Goal: Task Accomplishment & Management: Manage account settings

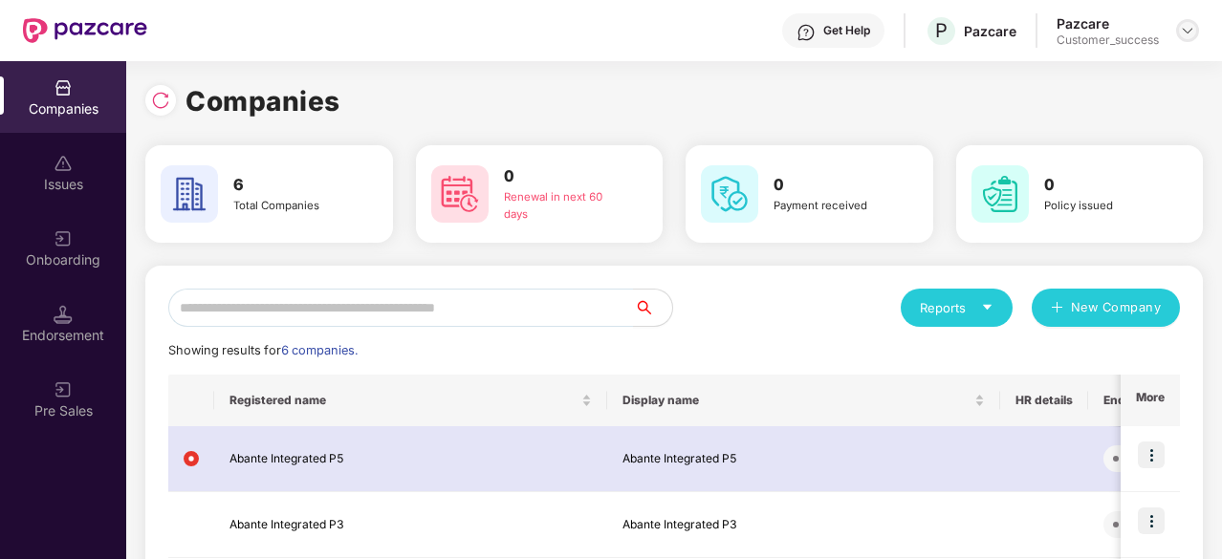
click at [1196, 29] on div at bounding box center [1187, 30] width 23 height 23
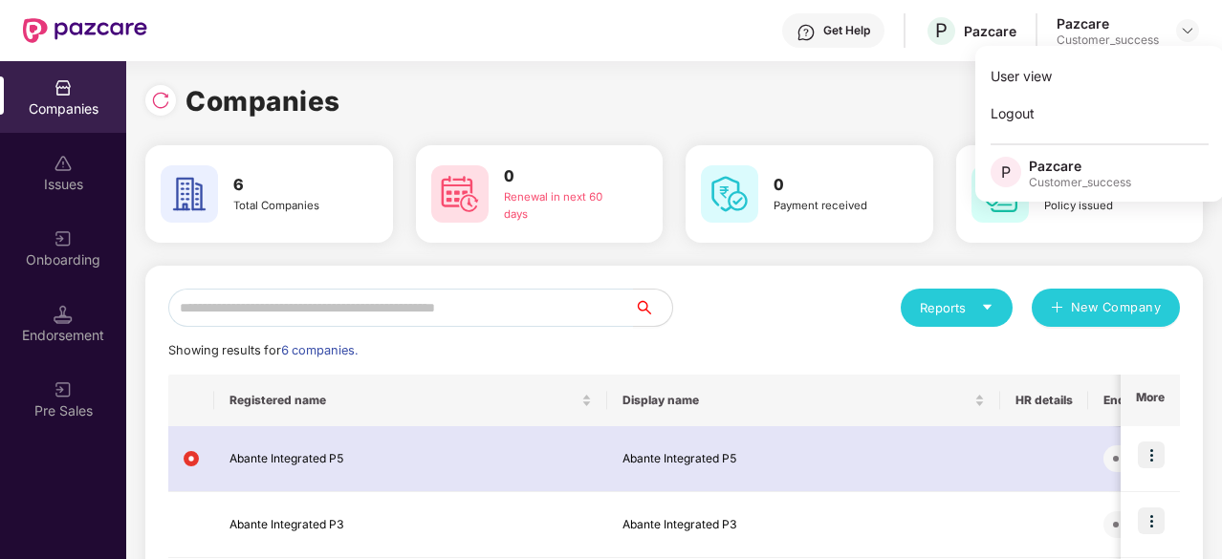
click at [769, 124] on div "Companies 6 Total Companies 0 Renewal in next 60 days 0 Payment received 0 Poli…" at bounding box center [674, 504] width 1058 height 849
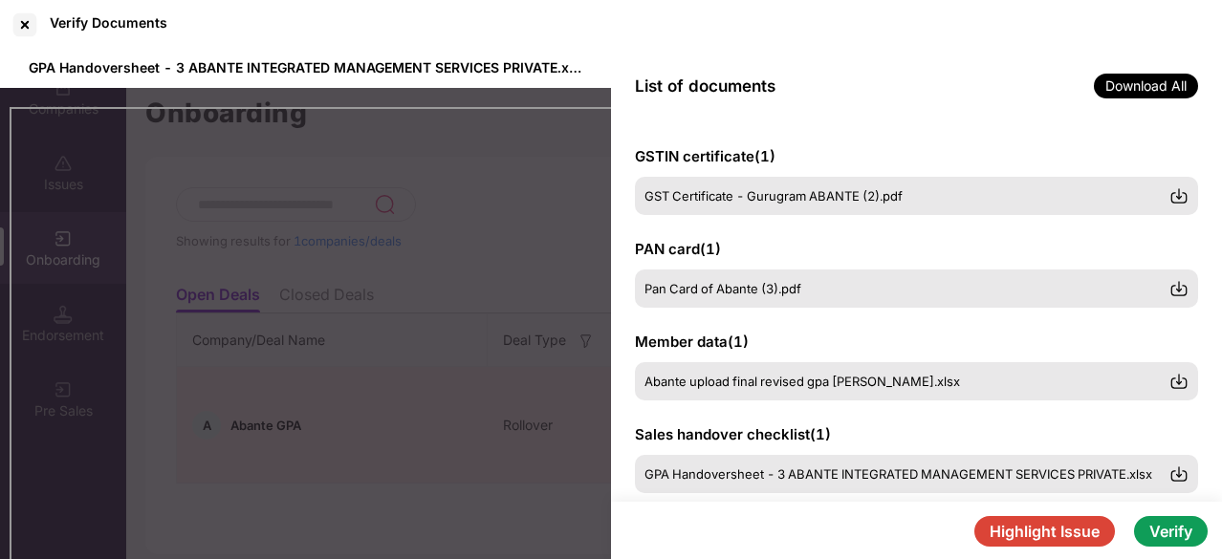
scroll to position [449, 0]
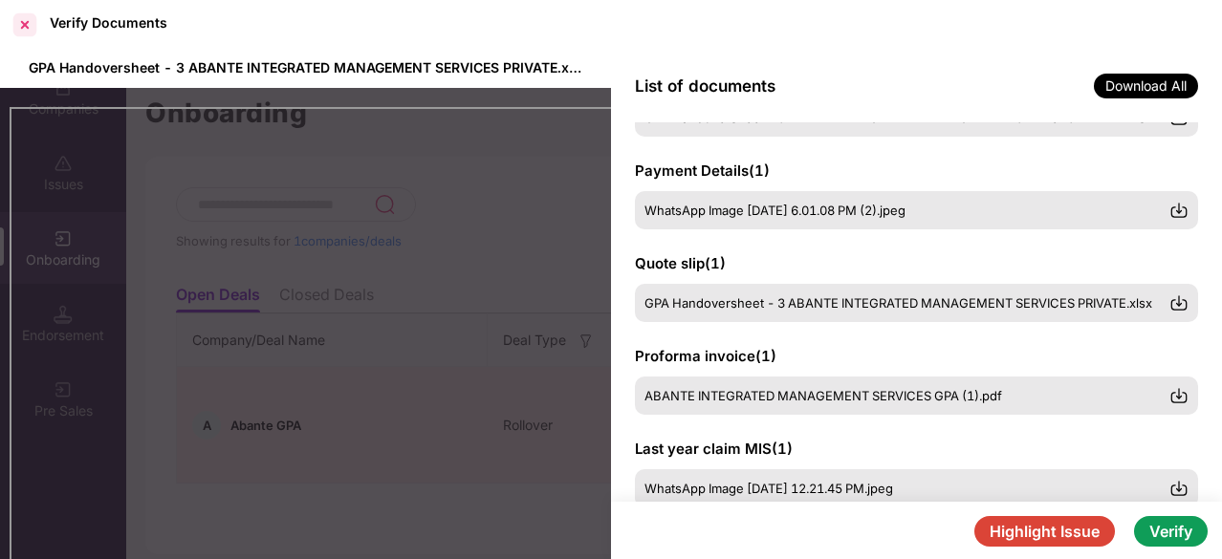
click at [26, 29] on div at bounding box center [25, 25] width 31 height 31
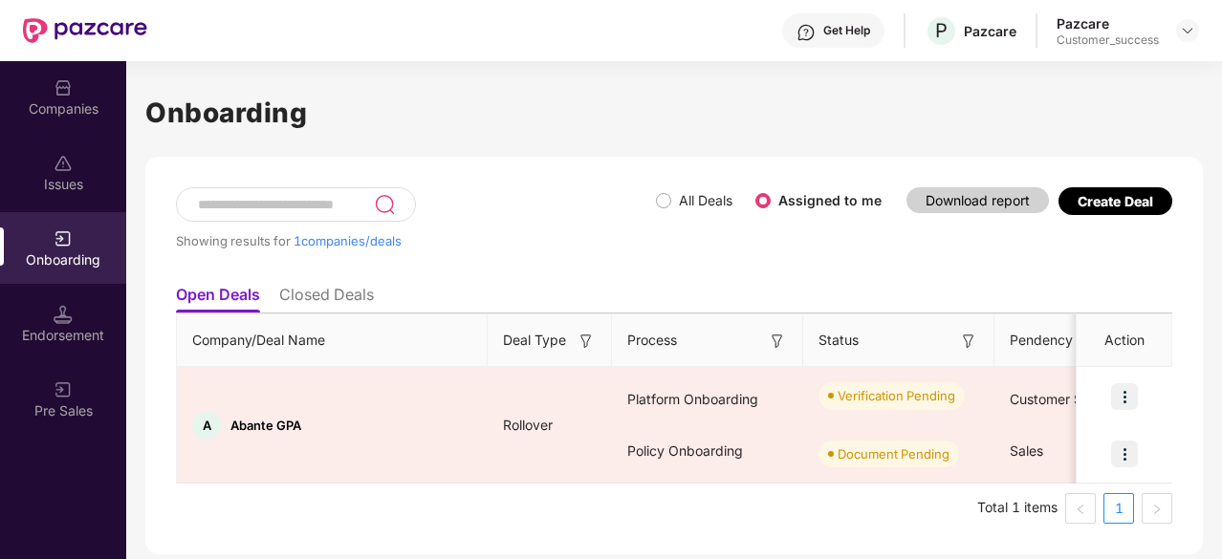
click at [52, 98] on div "Companies" at bounding box center [63, 97] width 126 height 72
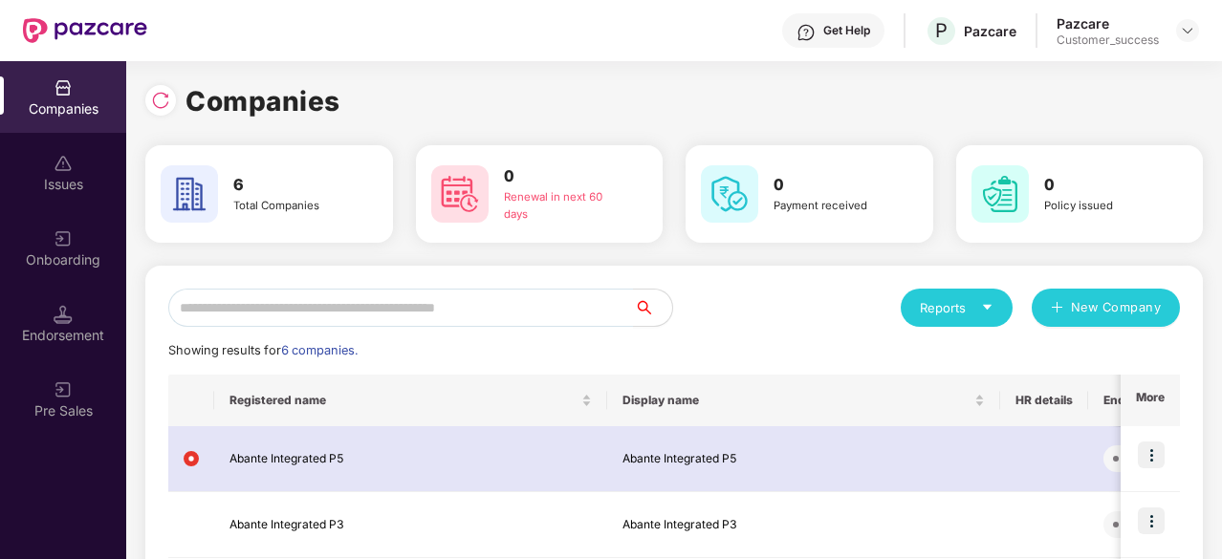
click at [838, 122] on div "Companies 6 Total Companies 0 Renewal in next 60 days 0 Payment received 0 Poli…" at bounding box center [674, 504] width 1058 height 849
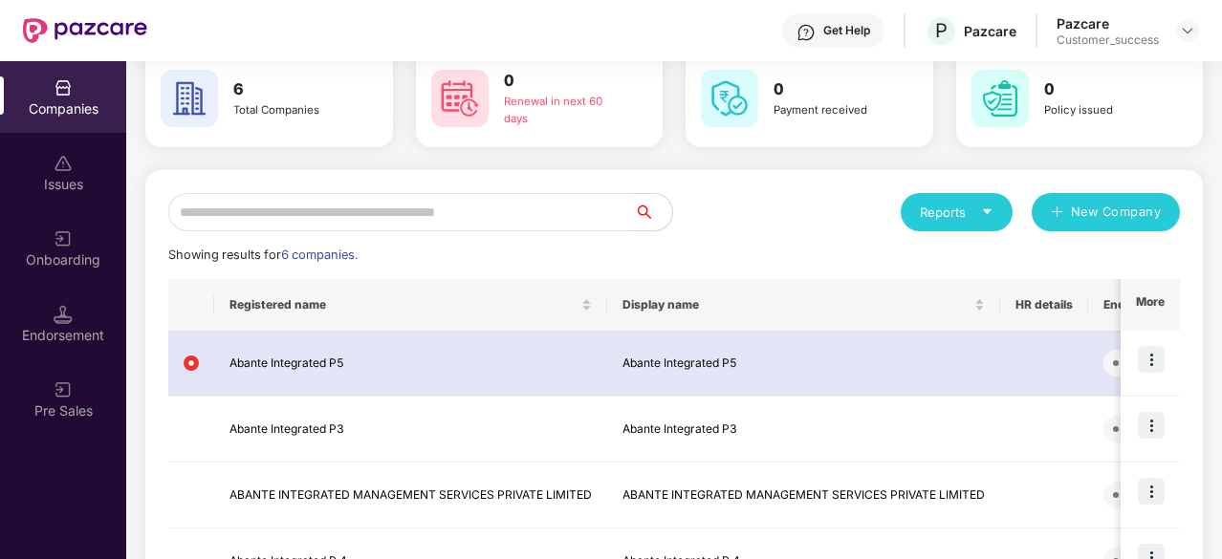
scroll to position [153, 0]
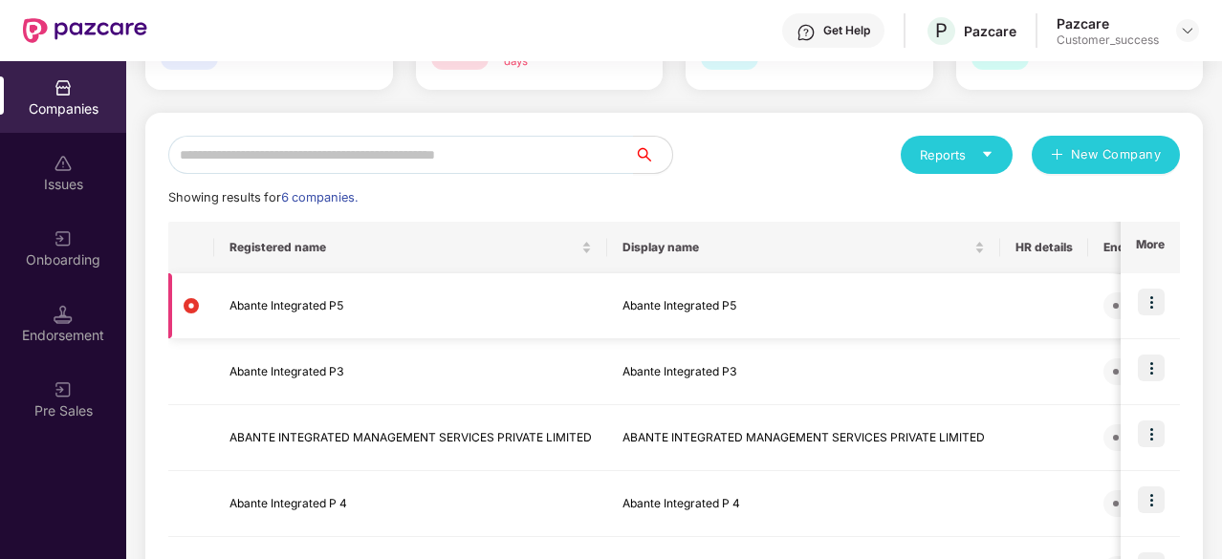
click at [1153, 307] on img at bounding box center [1151, 302] width 27 height 27
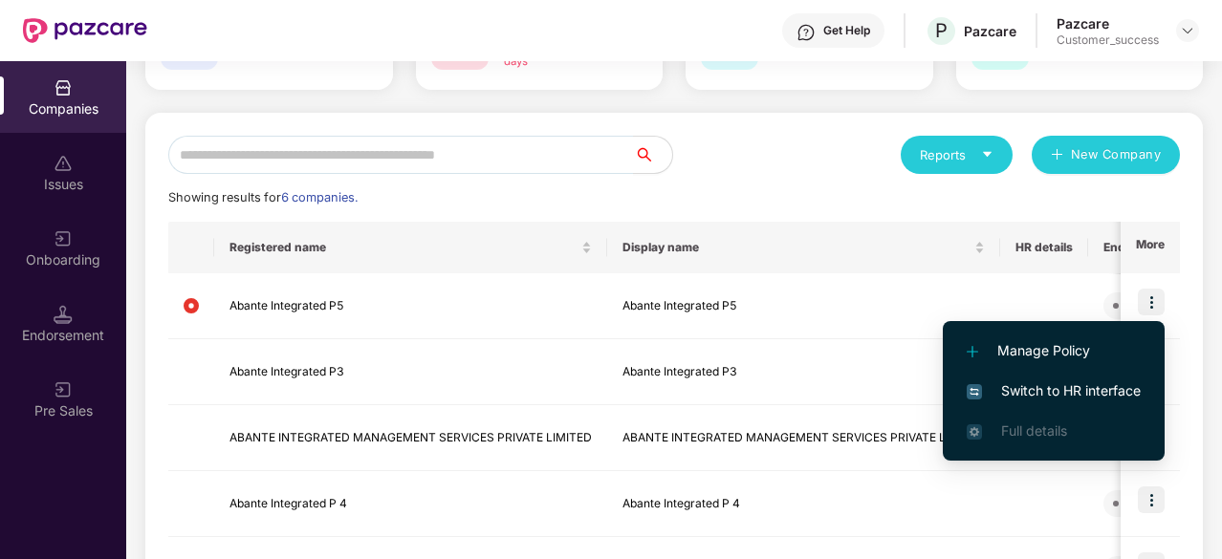
click at [1065, 391] on span "Switch to HR interface" at bounding box center [1054, 391] width 174 height 21
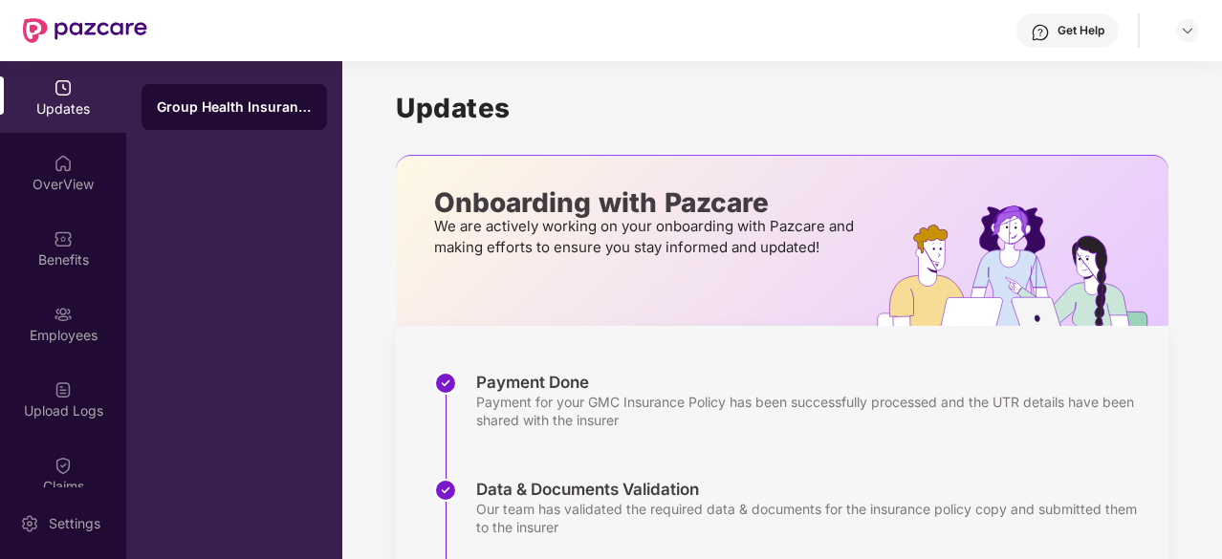
click at [71, 330] on div "Employees" at bounding box center [63, 335] width 126 height 19
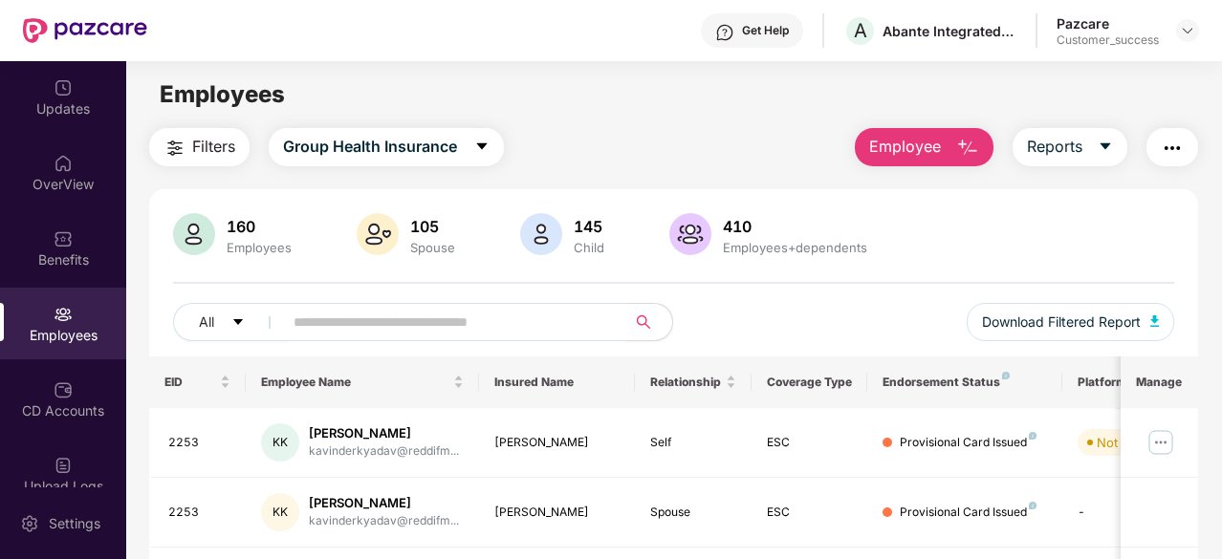
click at [327, 311] on input "text" at bounding box center [447, 322] width 307 height 29
paste input "****"
click at [1008, 247] on div "160 Employees 105 Spouse 145 Child 410 Employees+dependents" at bounding box center [673, 236] width 1001 height 46
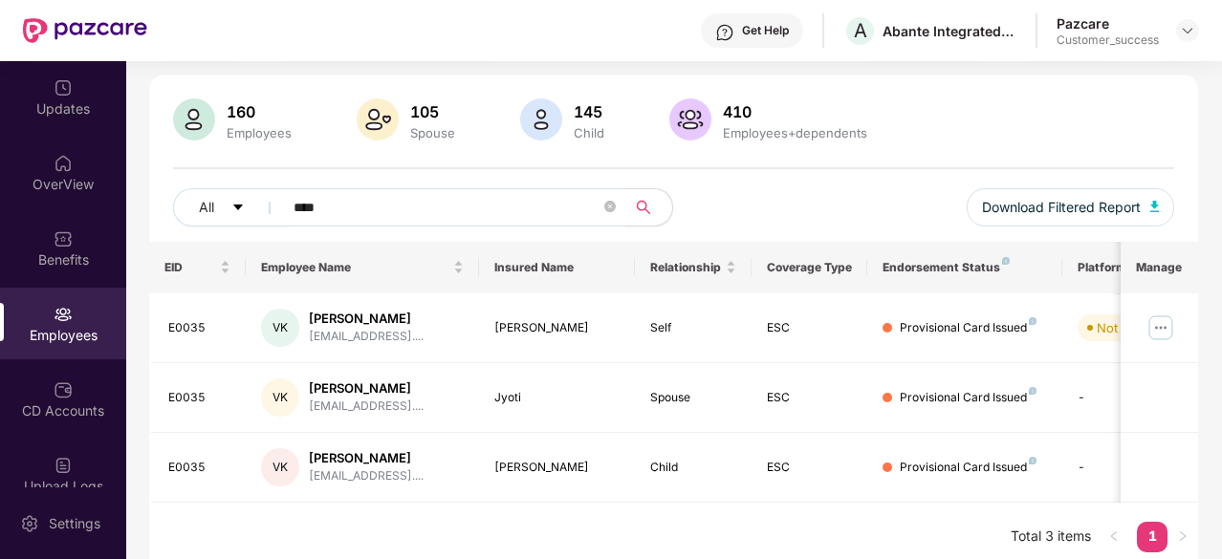
scroll to position [124, 0]
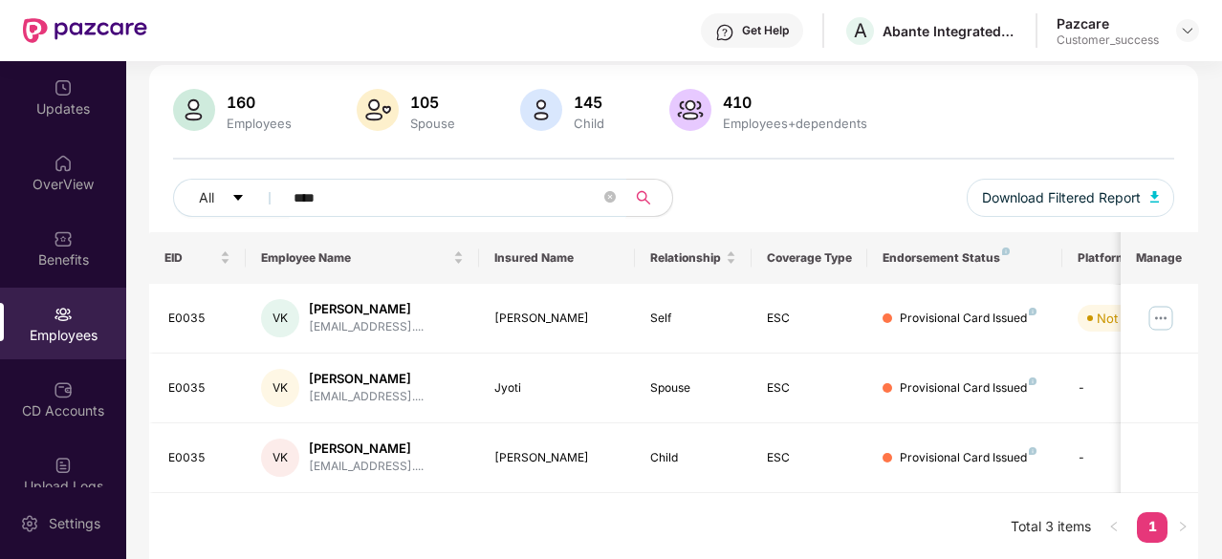
click at [337, 198] on input "****" at bounding box center [447, 198] width 307 height 29
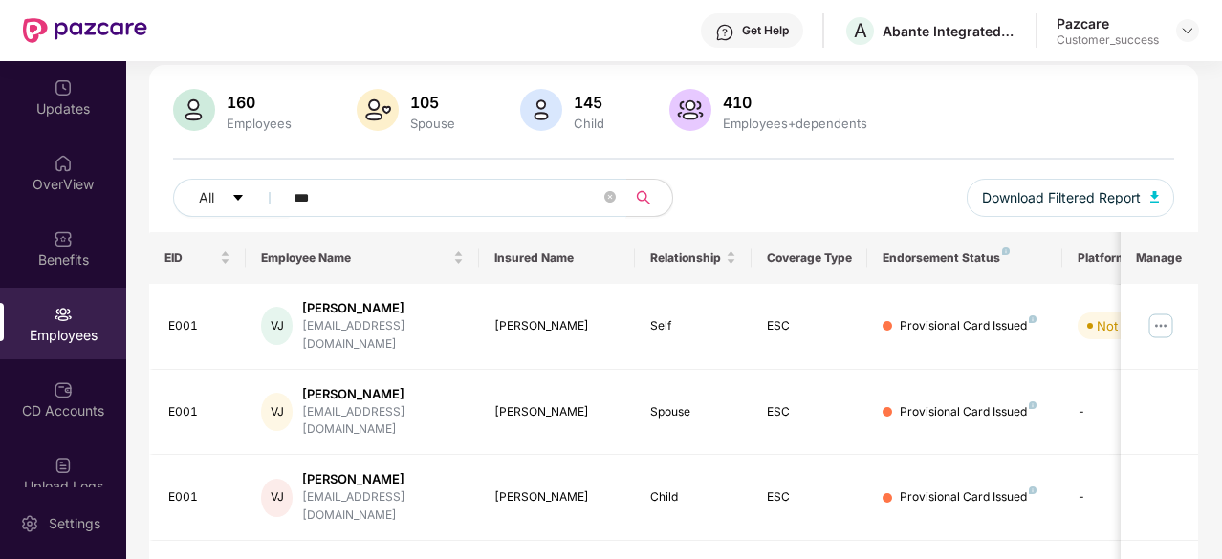
type input "****"
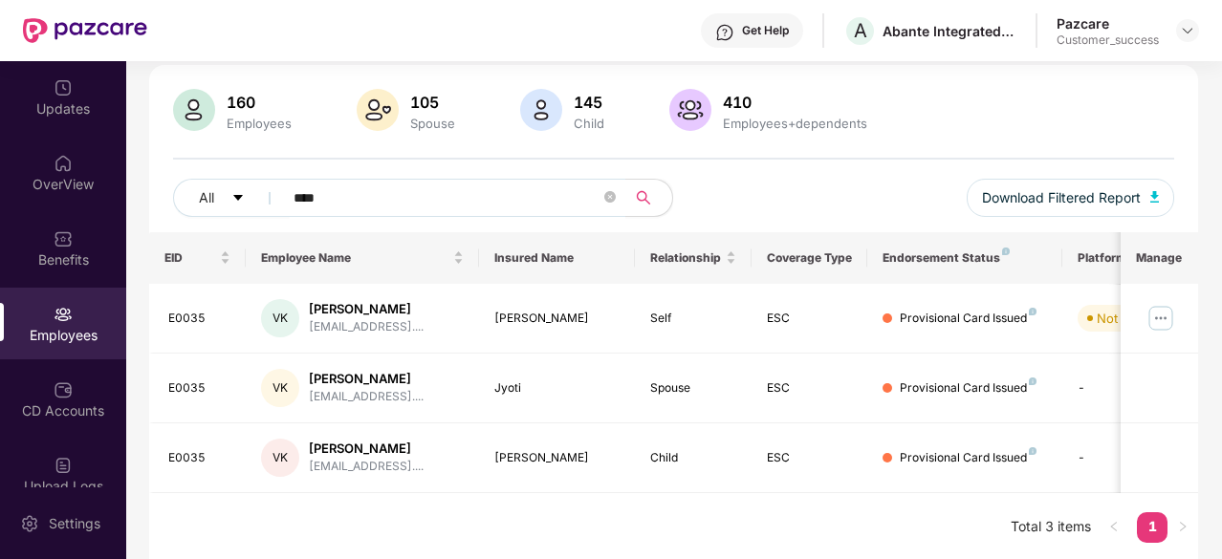
click at [843, 548] on div "EID Employee Name Insured Name Relationship Coverage Type Endorsement Status Pl…" at bounding box center [673, 397] width 1049 height 330
click at [363, 190] on input "****" at bounding box center [447, 198] width 307 height 29
paste input "**********"
type input "**********"
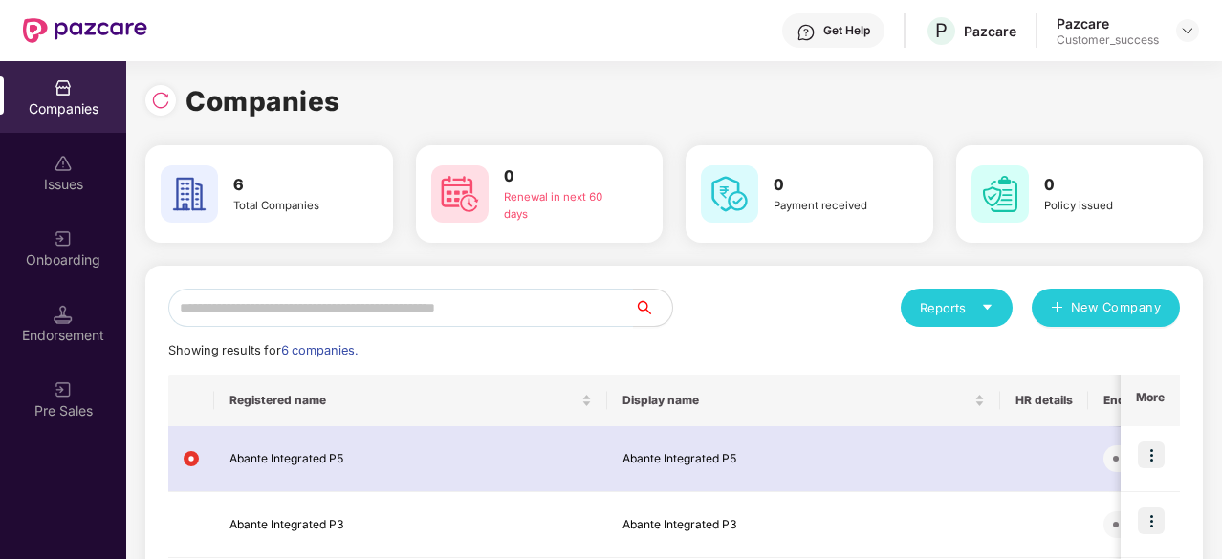
click at [746, 326] on div "Reports New Company" at bounding box center [927, 308] width 506 height 38
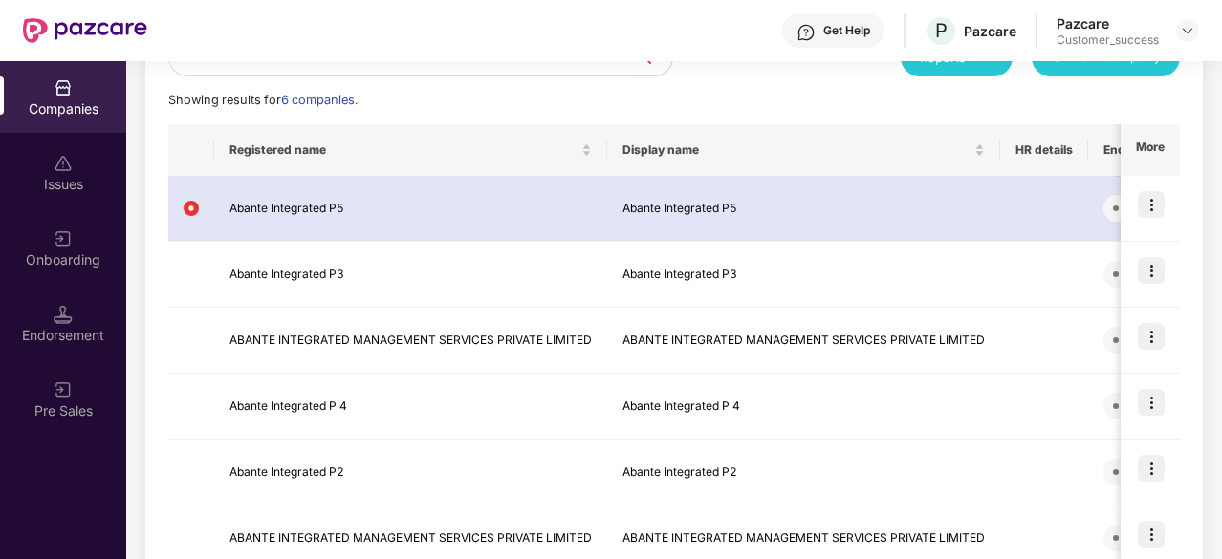
scroll to position [367, 0]
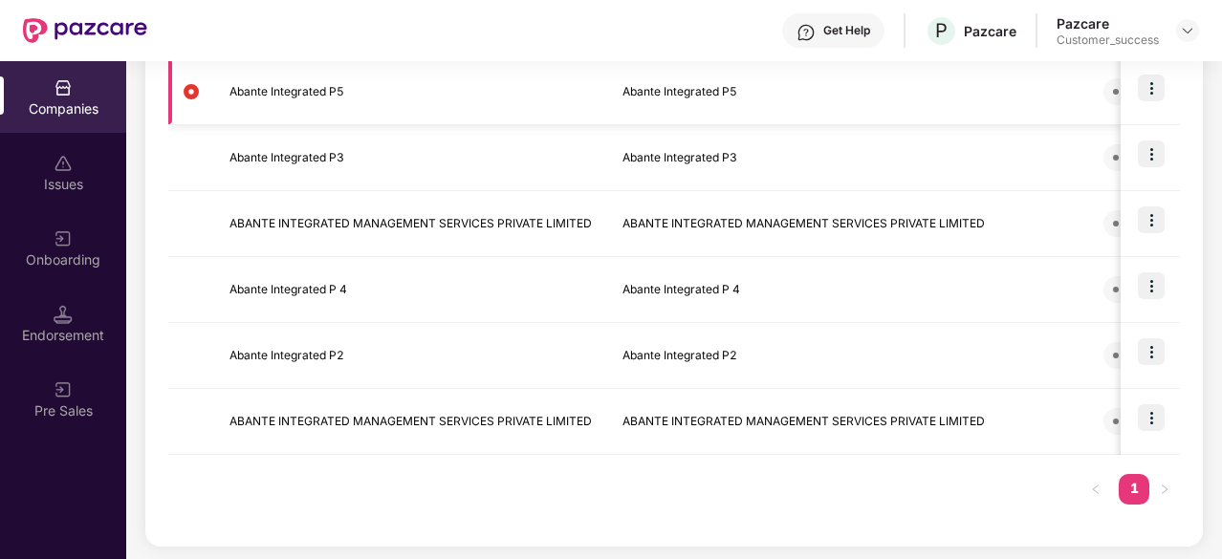
click at [1151, 88] on img at bounding box center [1151, 88] width 27 height 27
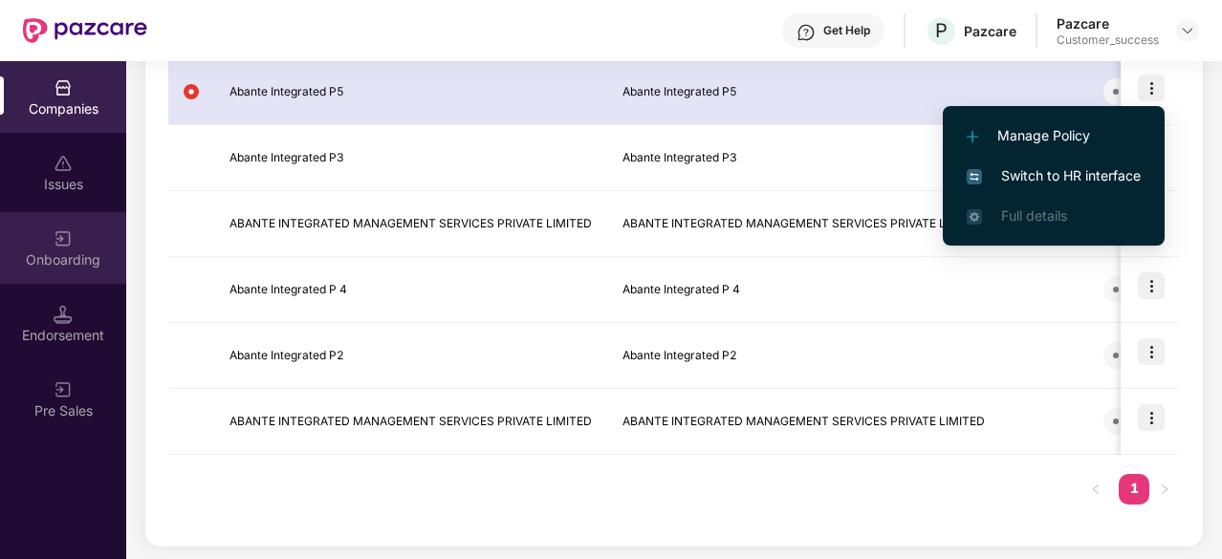
click at [65, 258] on div "Onboarding" at bounding box center [63, 260] width 126 height 19
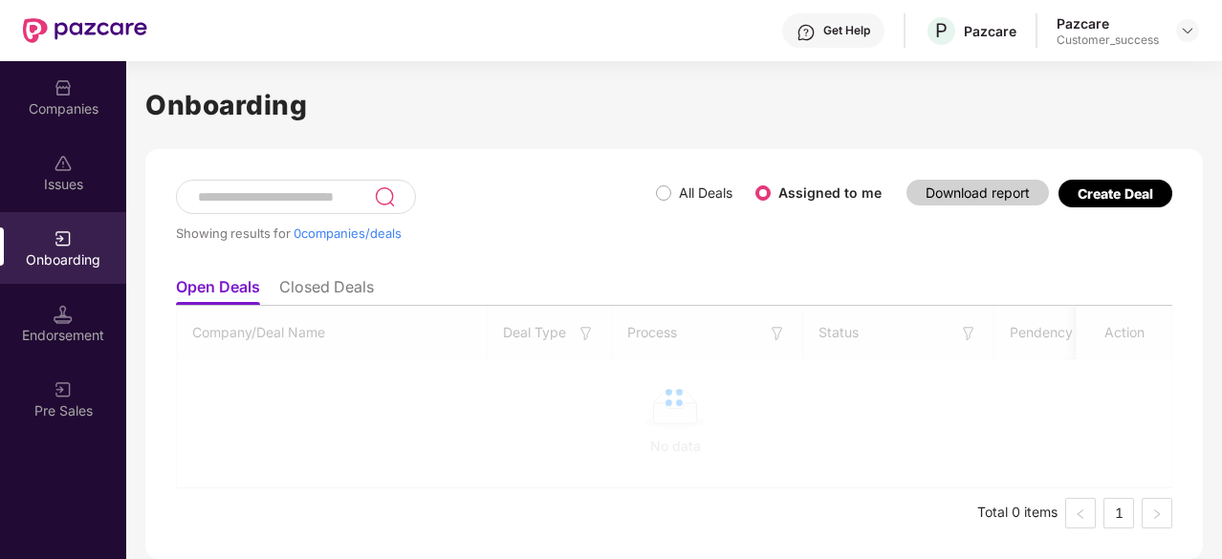
scroll to position [0, 0]
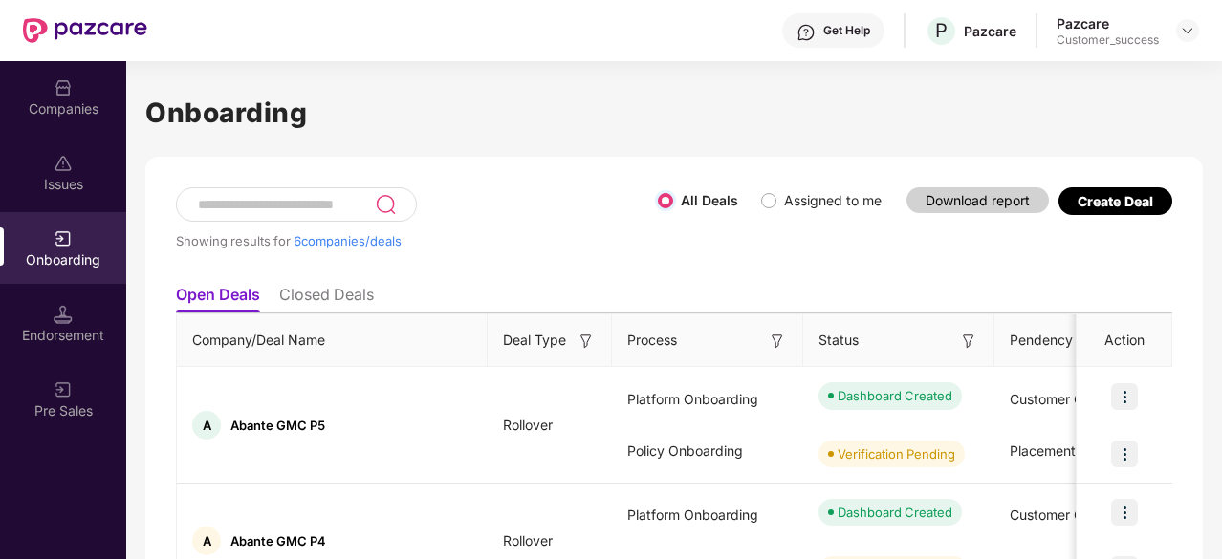
click at [1221, 220] on html "Get Help P Pazcare Pazcare Customer_success Companies Issues Onboarding Endorse…" at bounding box center [611, 279] width 1222 height 559
click at [1215, 228] on div "Onboarding Showing results for 6 companies/deals All Deals Assigned to me Downl…" at bounding box center [674, 310] width 1096 height 498
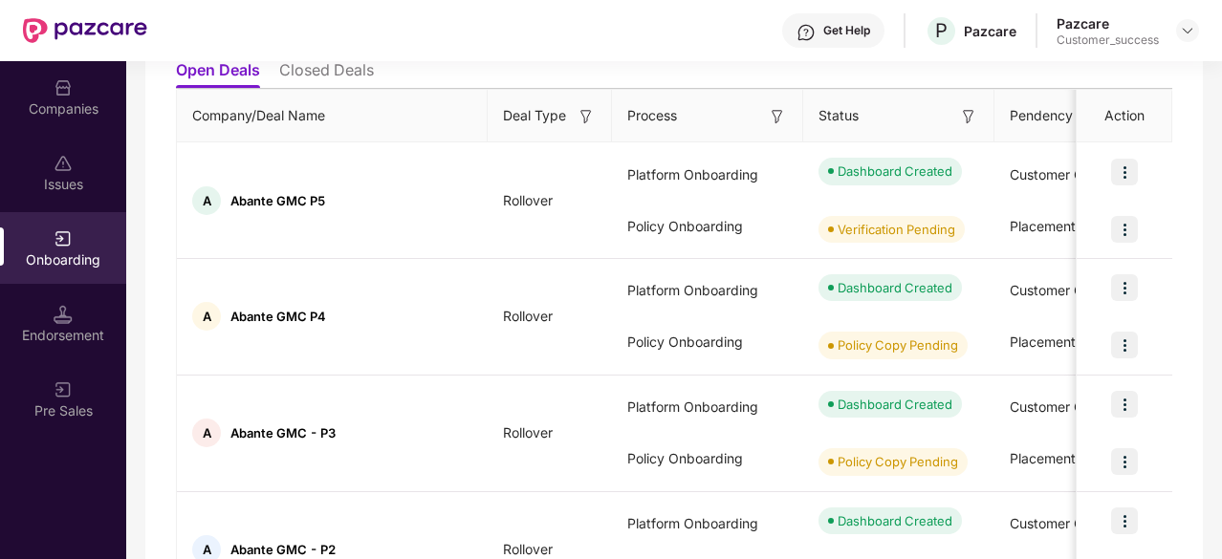
scroll to position [268, 0]
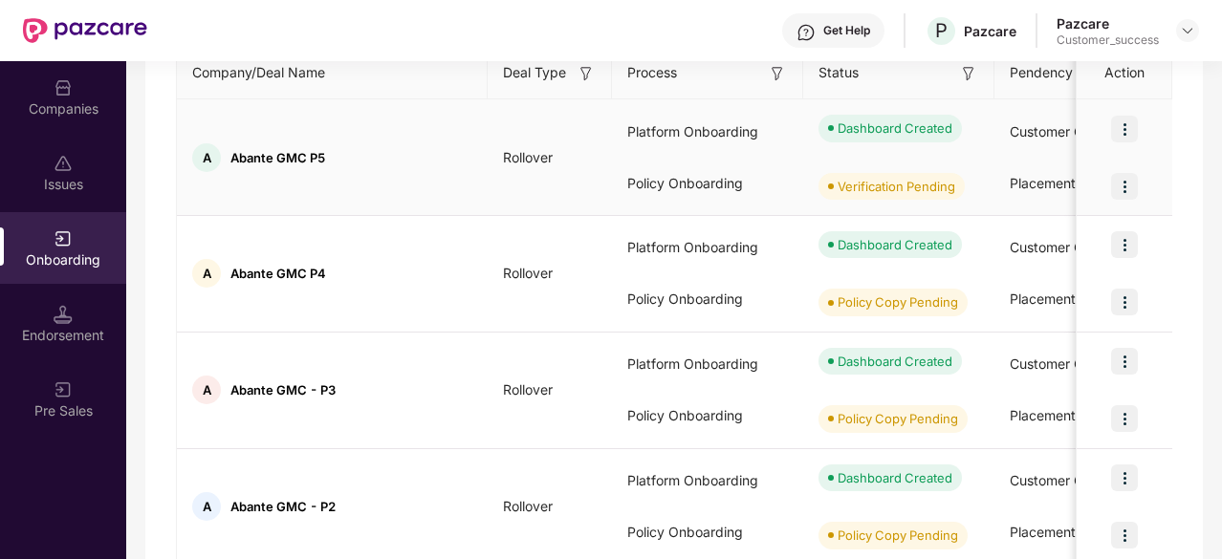
click at [1128, 132] on img at bounding box center [1124, 129] width 27 height 27
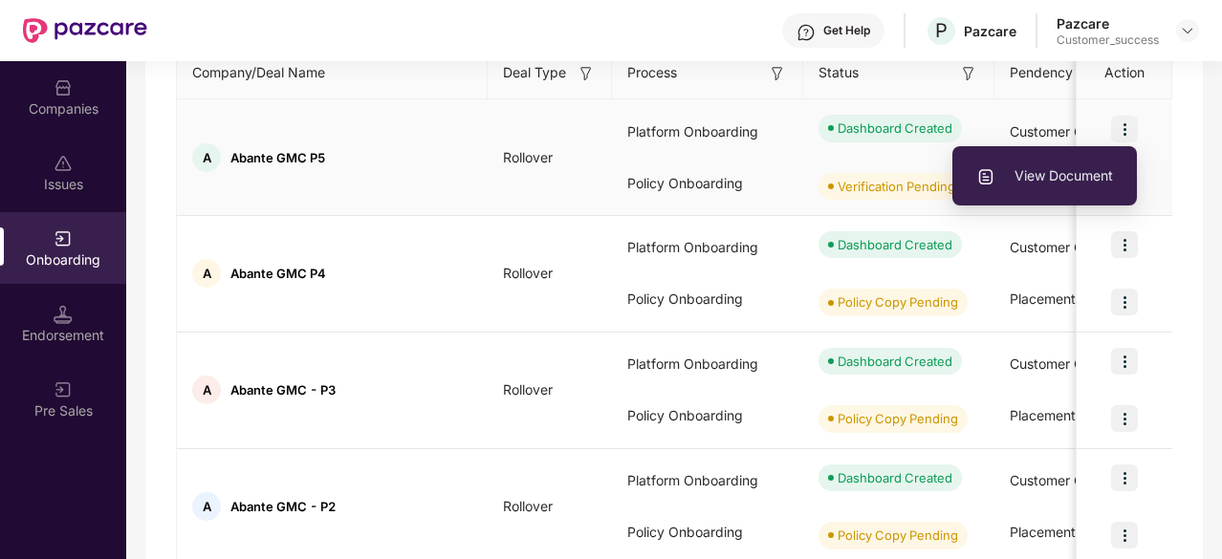
click at [1171, 168] on div at bounding box center [1125, 186] width 96 height 57
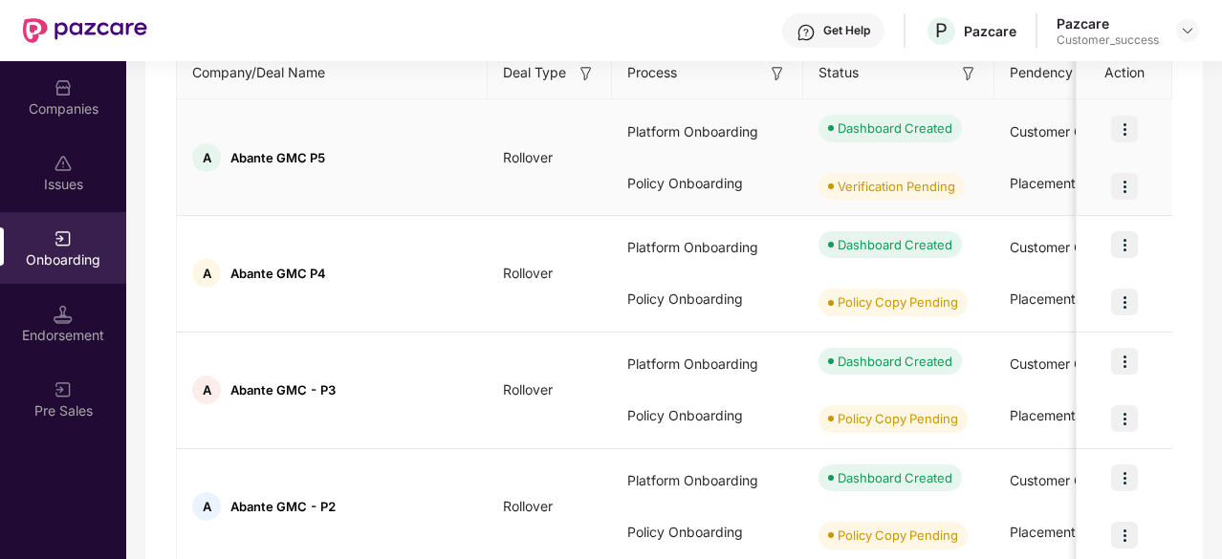
click at [1126, 186] on img at bounding box center [1124, 186] width 27 height 27
click at [1175, 183] on div "Showing results for 6 companies/deals All Deals Assigned to me Download report …" at bounding box center [674, 379] width 1058 height 980
click at [1125, 139] on img at bounding box center [1124, 129] width 27 height 27
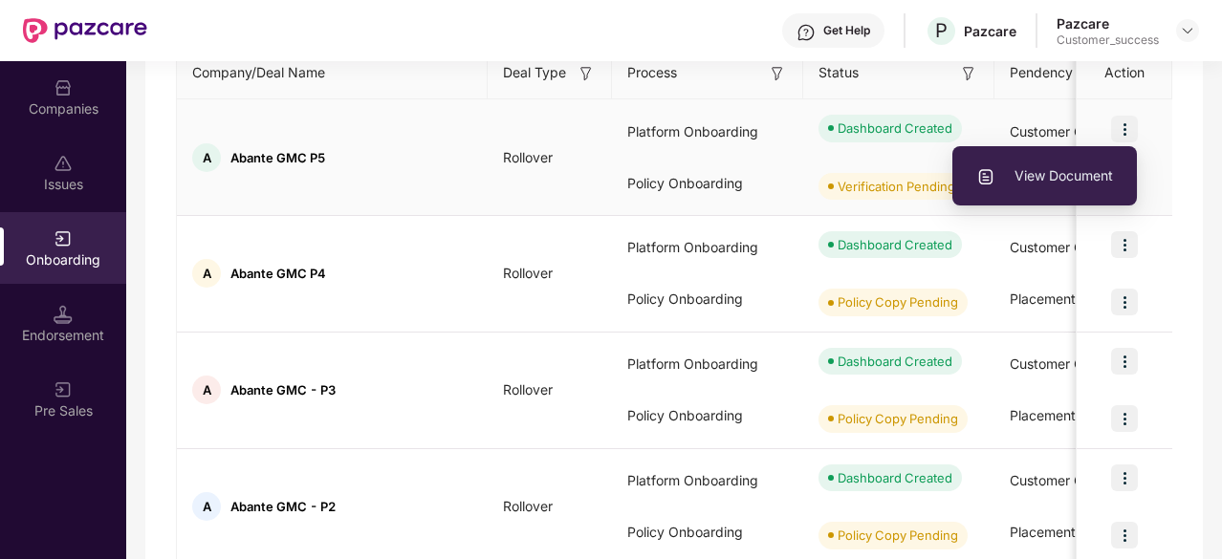
click at [1060, 180] on span "View Document" at bounding box center [1044, 175] width 137 height 21
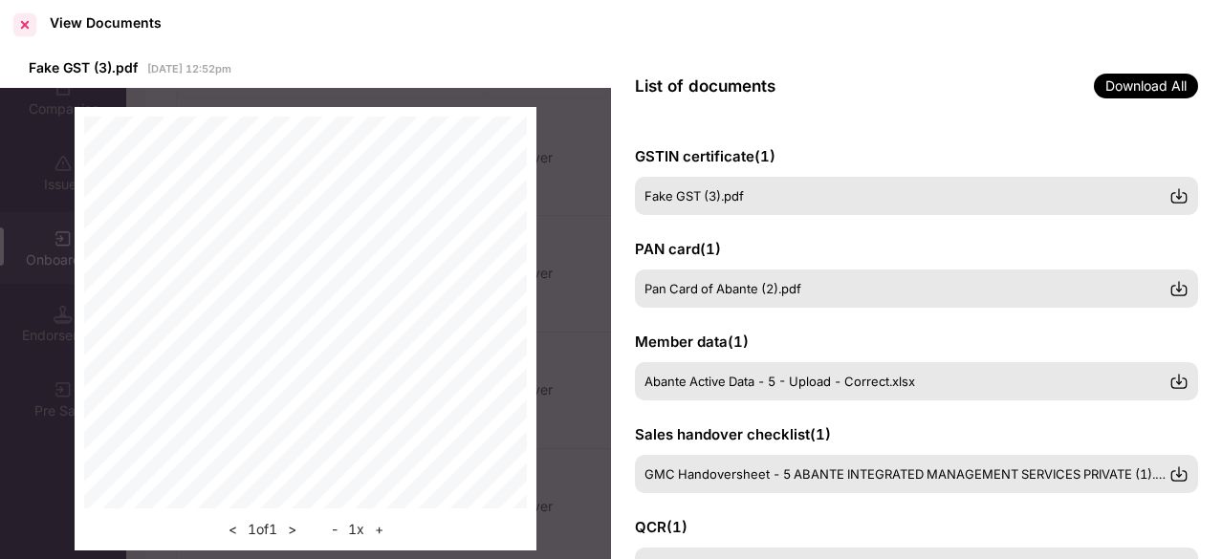
click at [15, 35] on div at bounding box center [25, 25] width 31 height 31
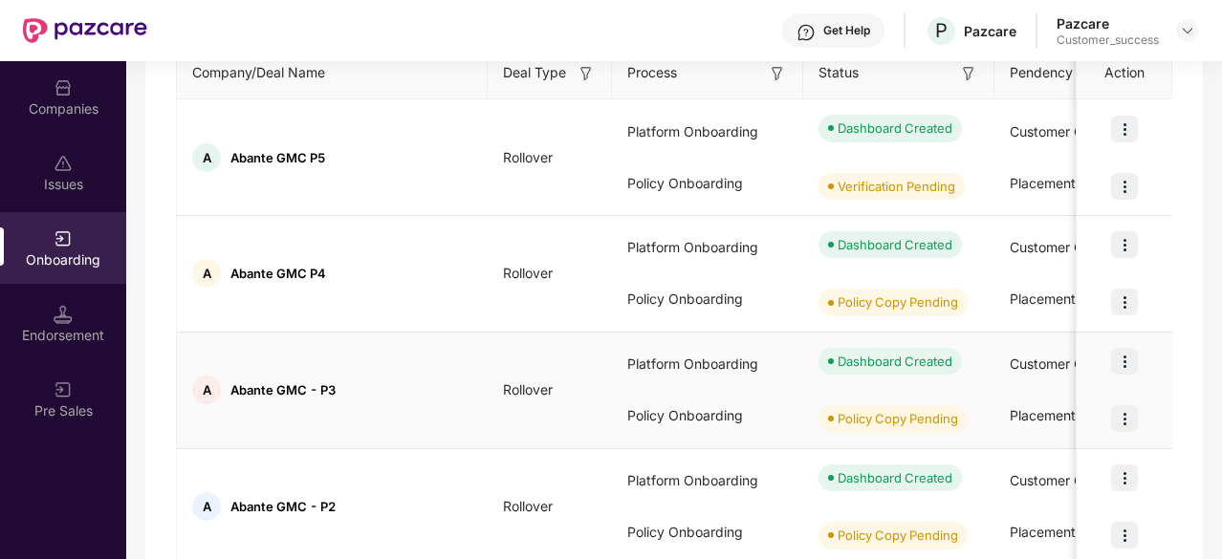
scroll to position [0, 0]
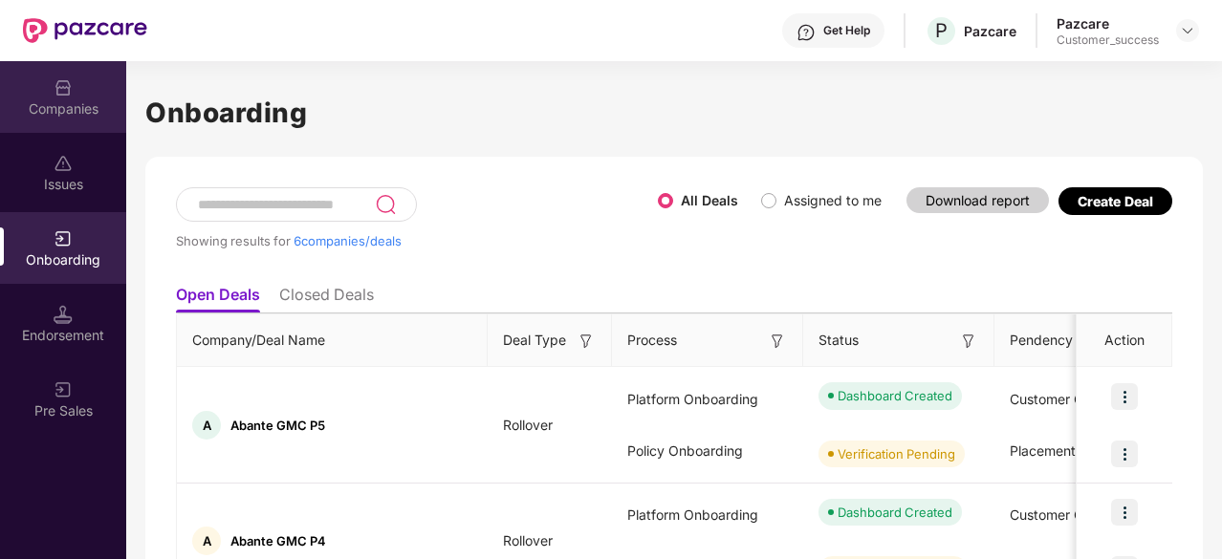
click at [67, 117] on div "Companies" at bounding box center [63, 108] width 126 height 19
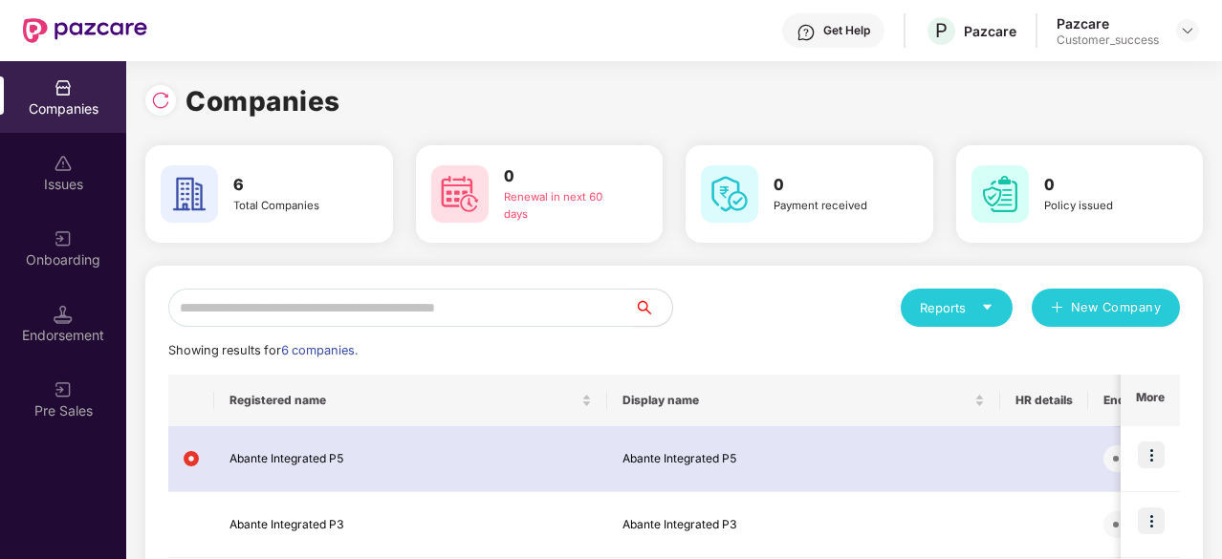
click at [365, 317] on input "text" at bounding box center [401, 308] width 466 height 38
paste input "**********"
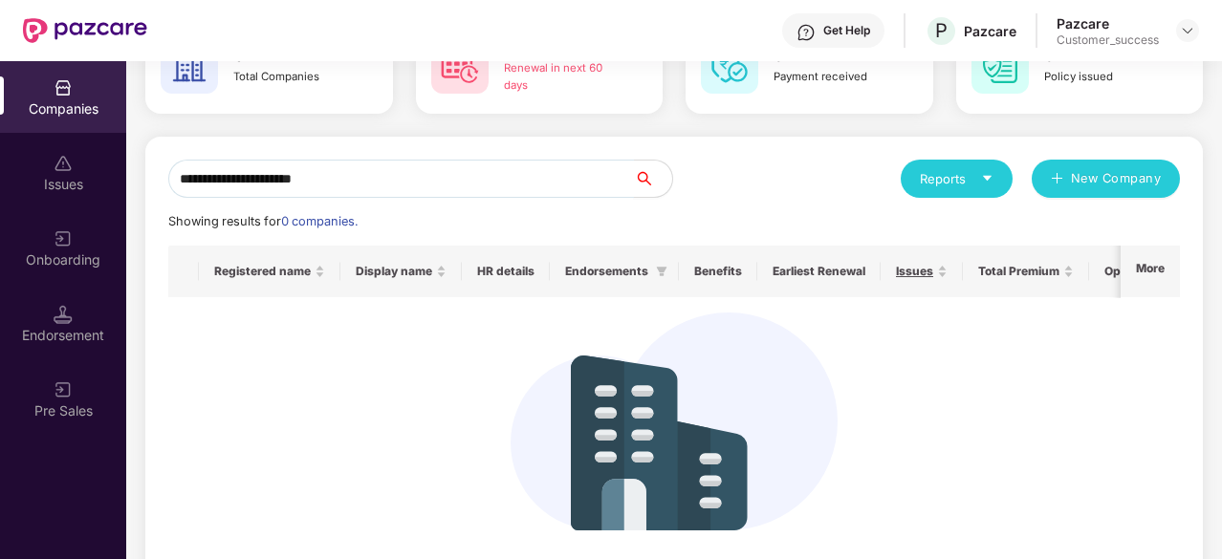
scroll to position [128, 0]
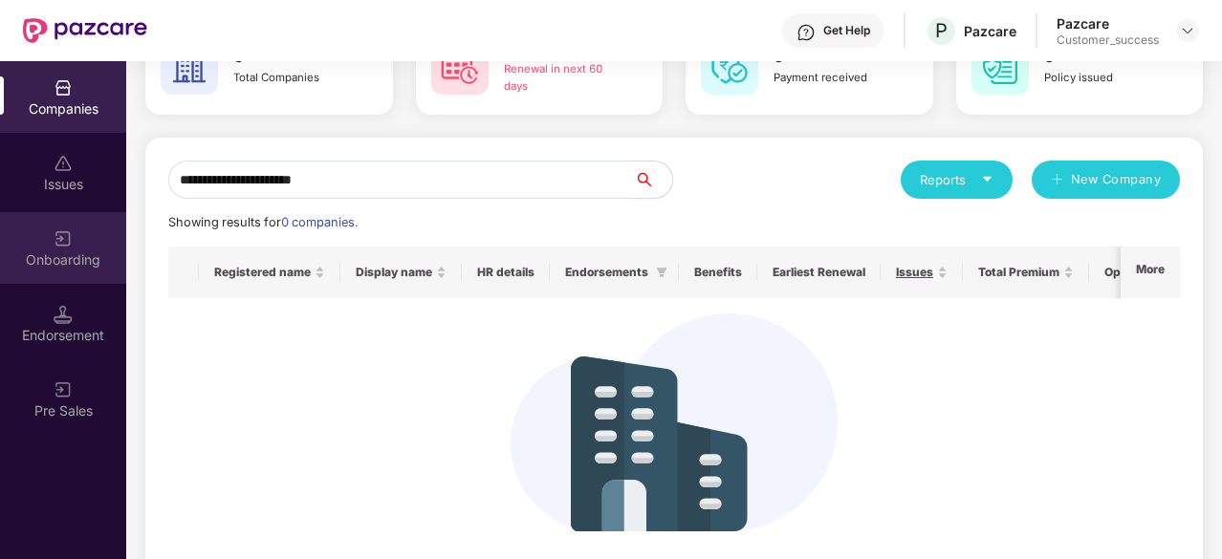
type input "**********"
click at [44, 261] on div "Onboarding" at bounding box center [63, 260] width 126 height 19
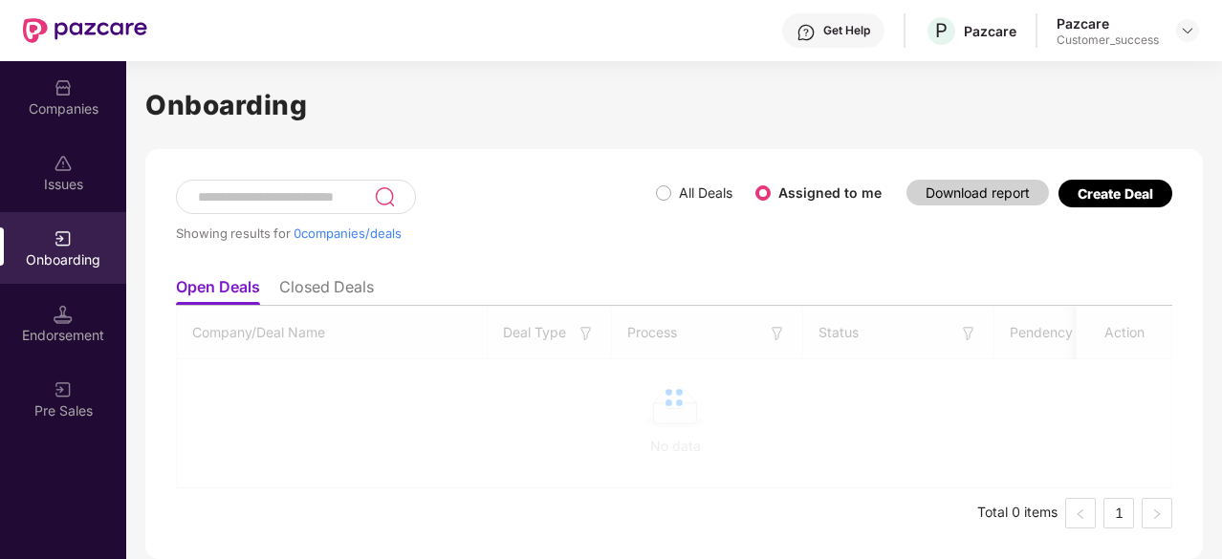
scroll to position [0, 0]
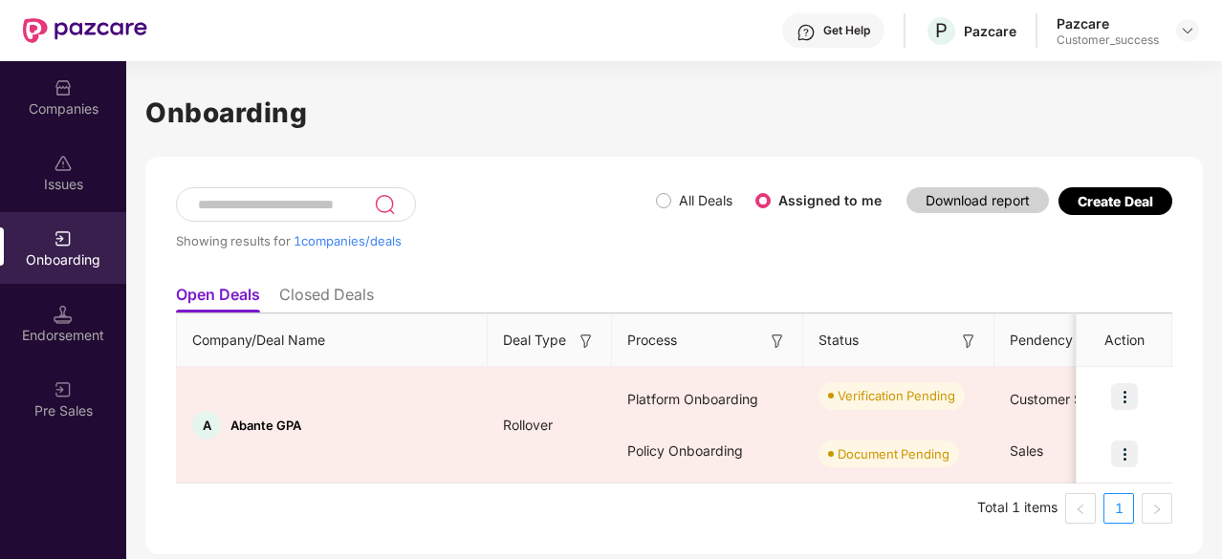
click at [351, 201] on input at bounding box center [285, 205] width 178 height 16
paste input "**********"
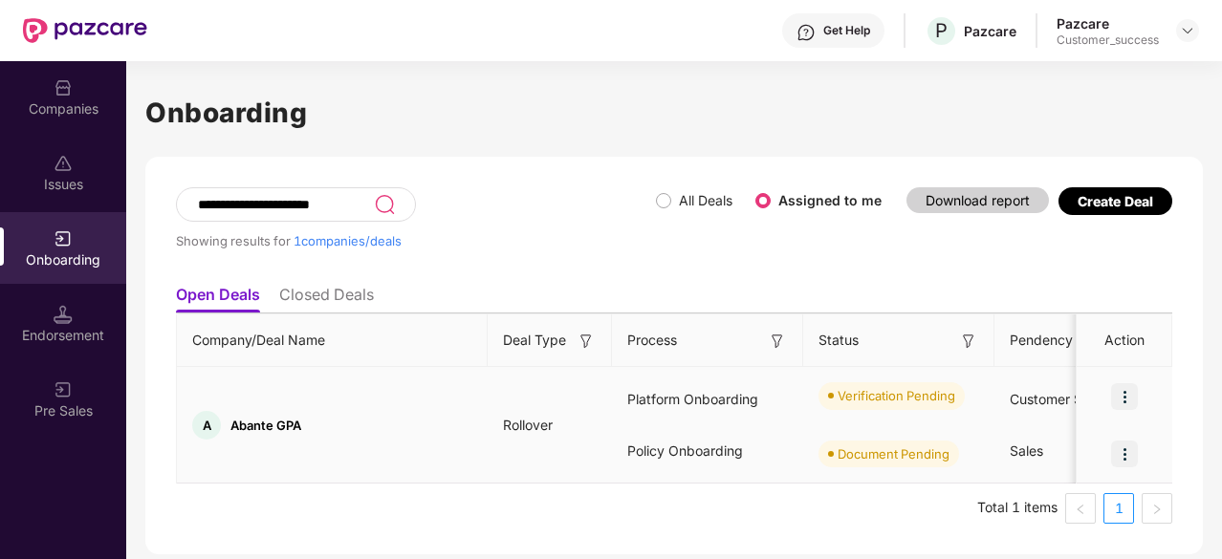
type input "**********"
click at [564, 413] on td "Rollover" at bounding box center [550, 425] width 124 height 117
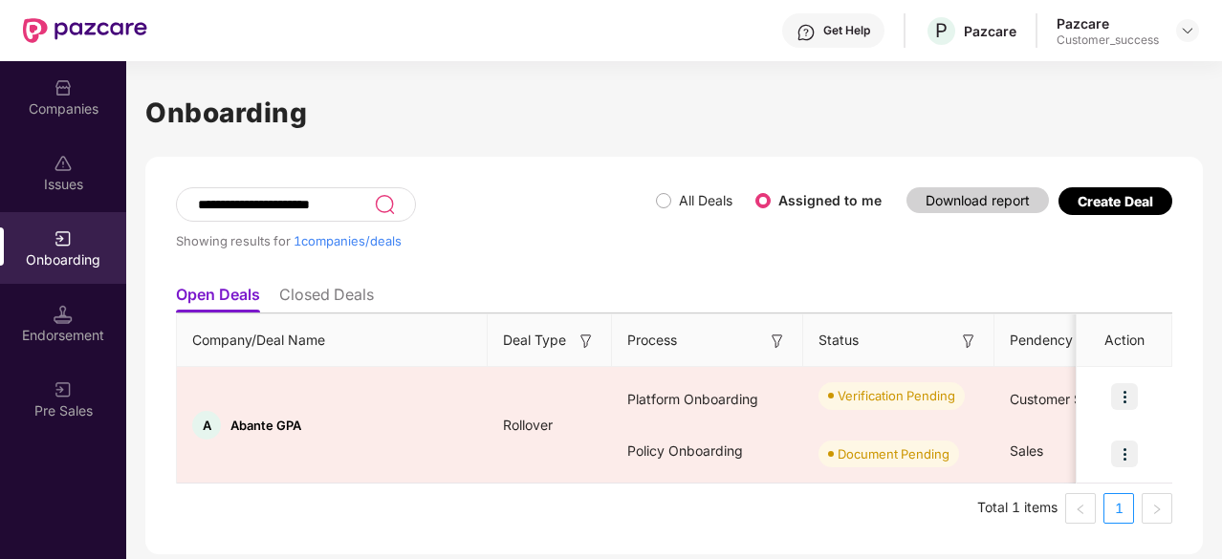
click at [386, 207] on img at bounding box center [385, 204] width 22 height 23
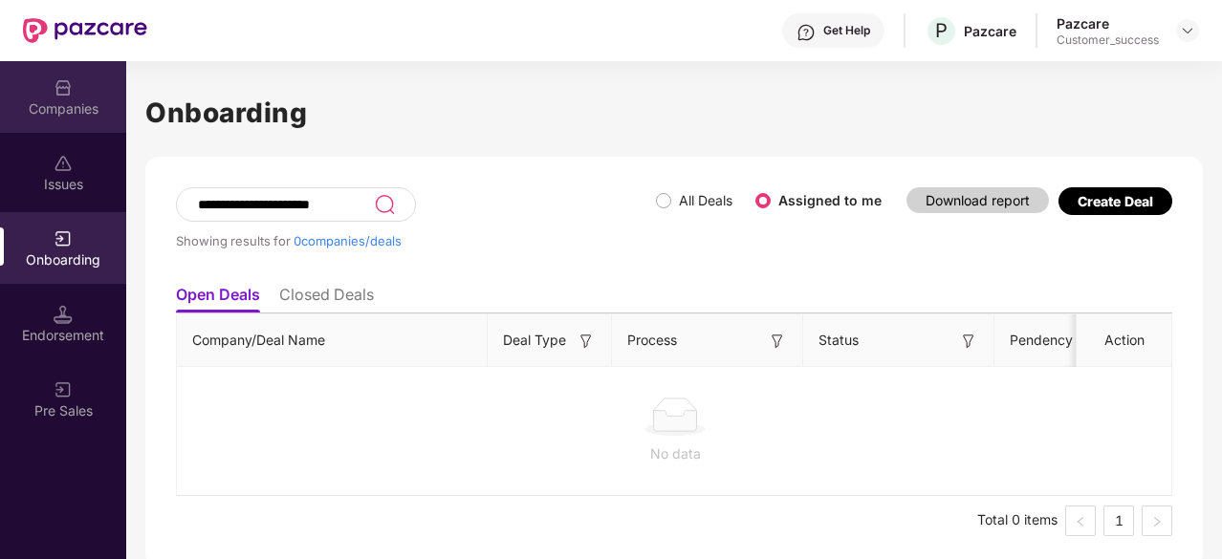
click at [52, 79] on div "Companies" at bounding box center [63, 97] width 126 height 72
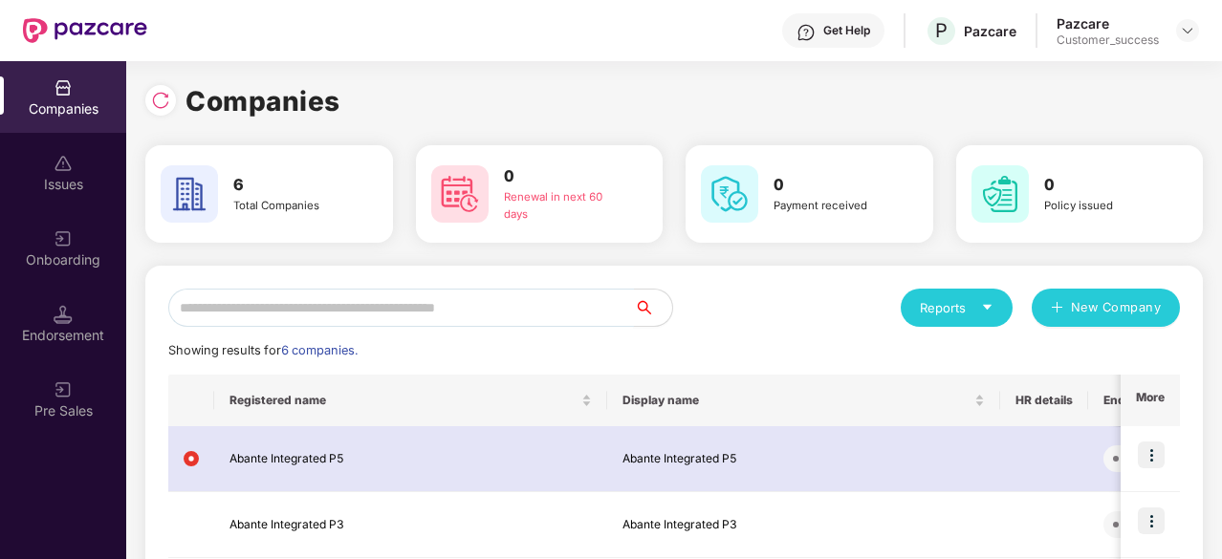
click at [401, 300] on input "text" at bounding box center [401, 308] width 466 height 38
paste input "**********"
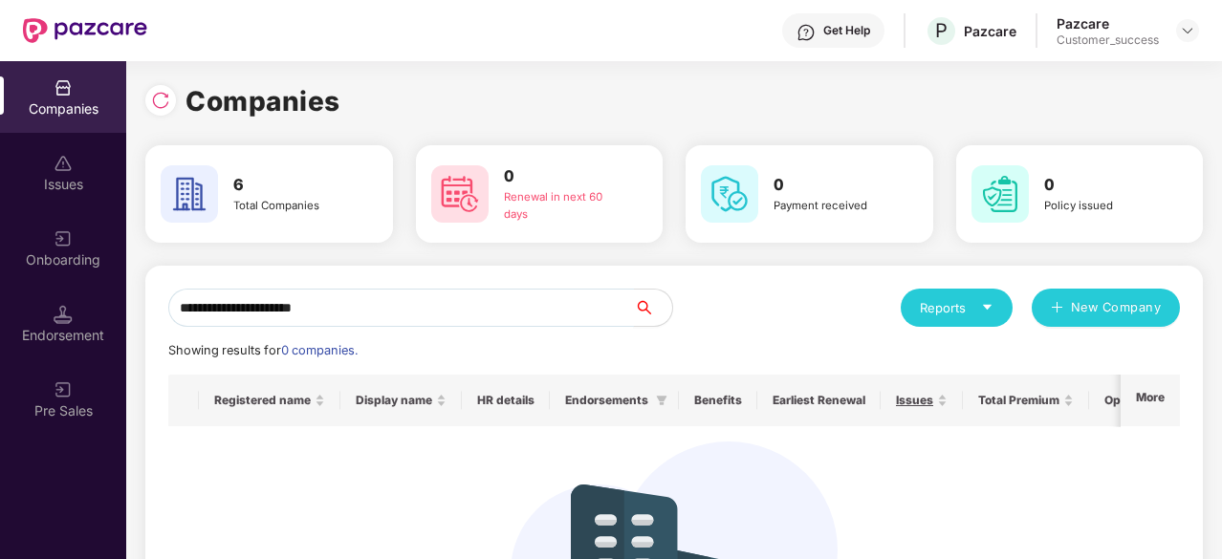
type input "**********"
click at [641, 303] on icon "search" at bounding box center [644, 307] width 15 height 15
click at [50, 251] on div "Onboarding" at bounding box center [63, 260] width 126 height 19
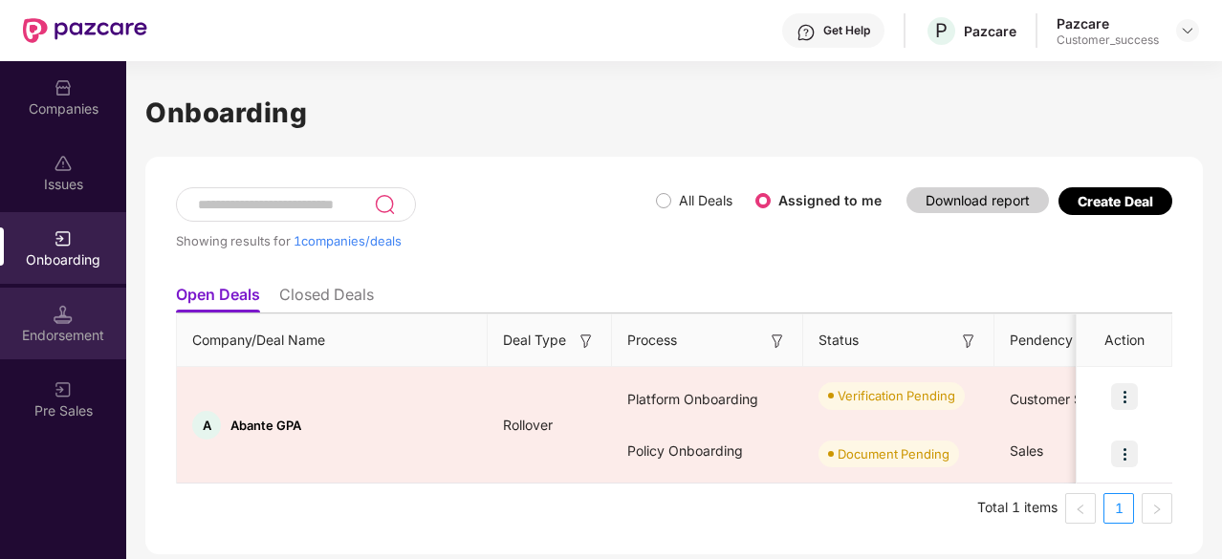
click at [50, 312] on div "Endorsement" at bounding box center [63, 324] width 126 height 72
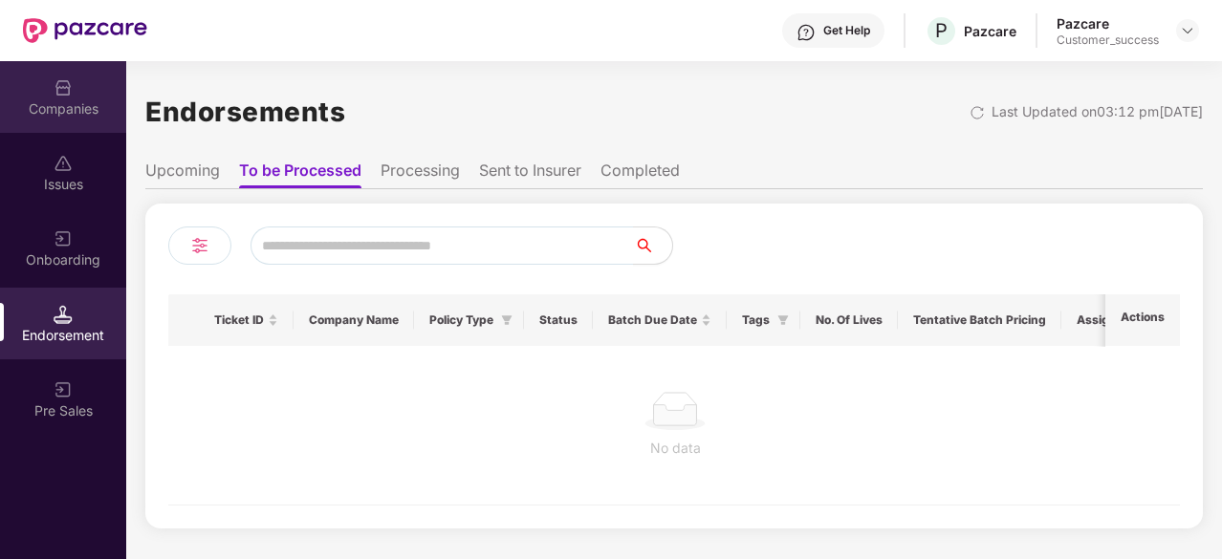
click at [88, 106] on div "Companies" at bounding box center [63, 108] width 126 height 19
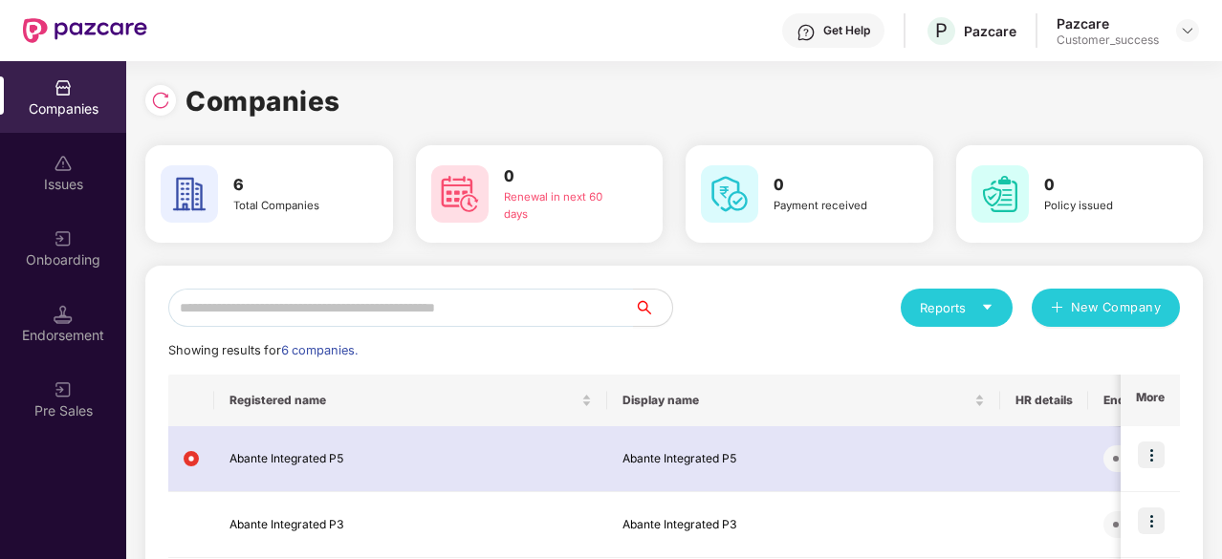
scroll to position [367, 0]
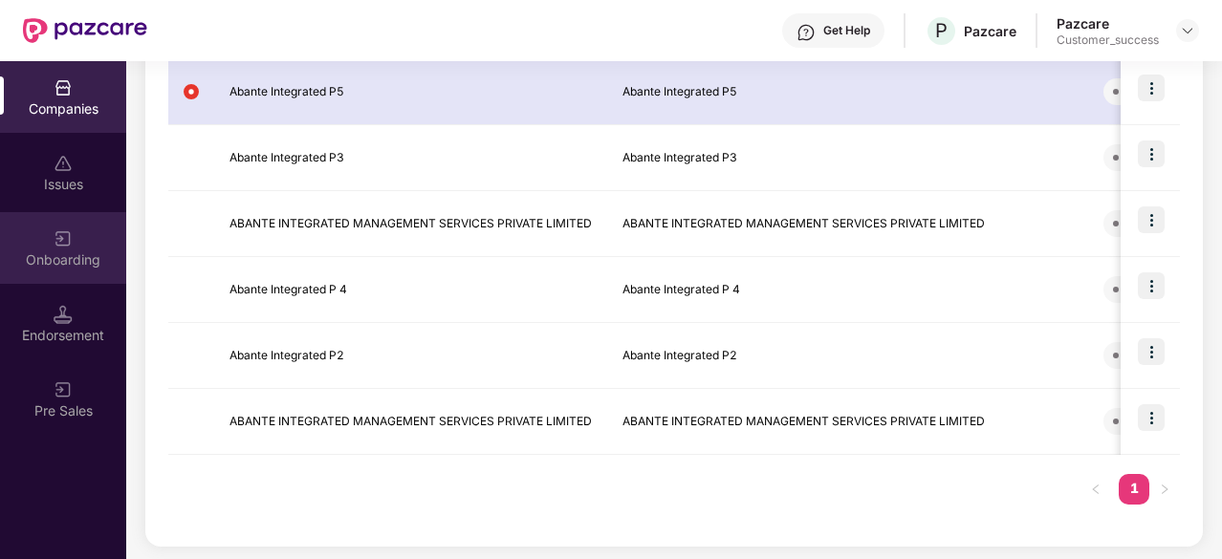
click at [59, 246] on img at bounding box center [63, 239] width 19 height 19
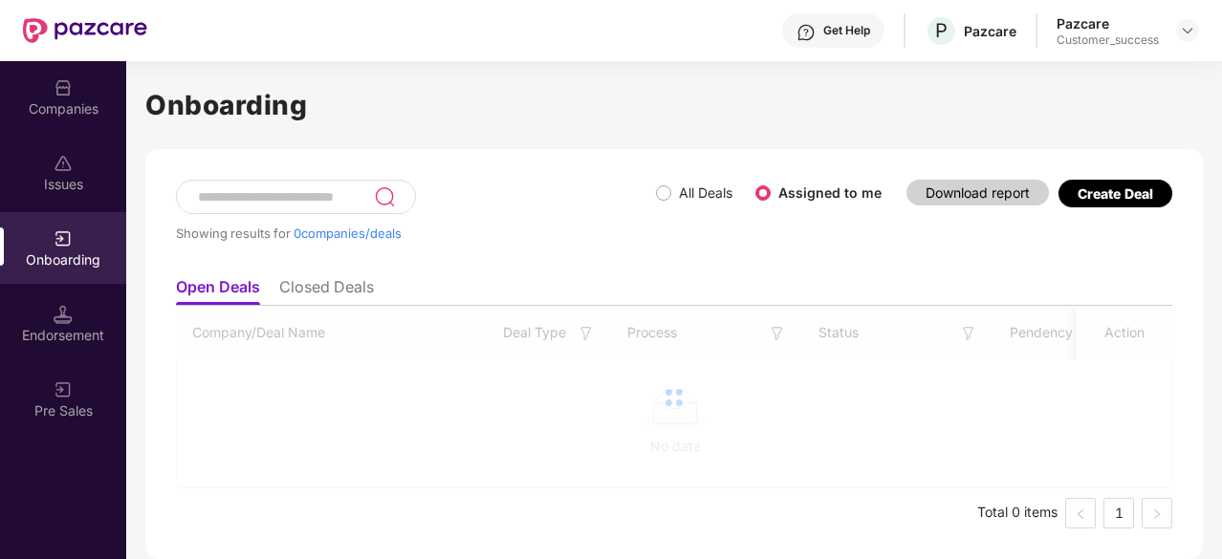
scroll to position [0, 0]
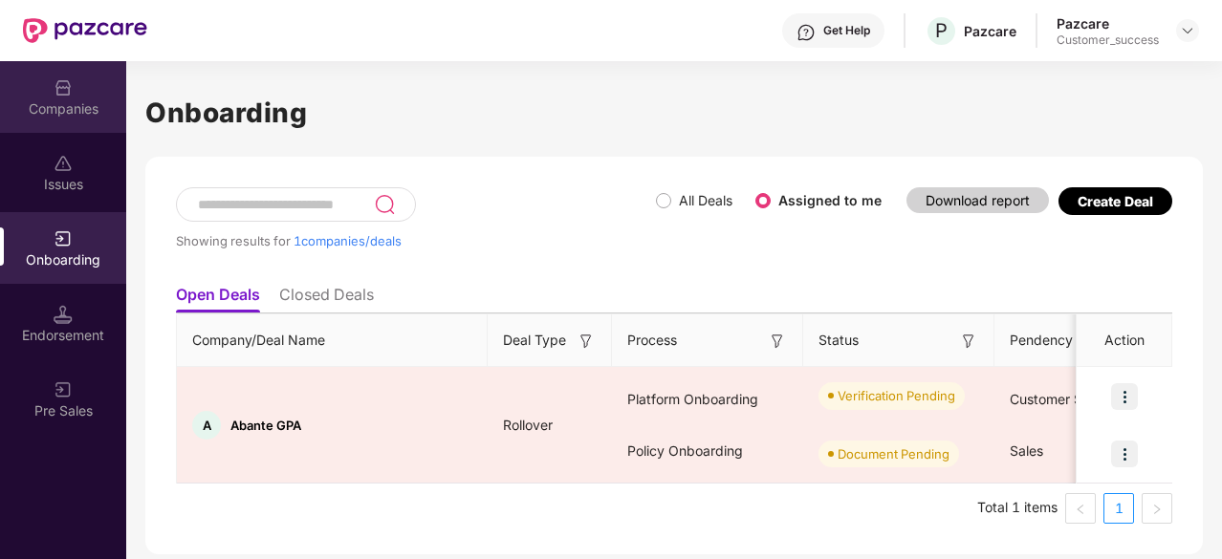
click at [86, 97] on div "Companies" at bounding box center [63, 97] width 126 height 72
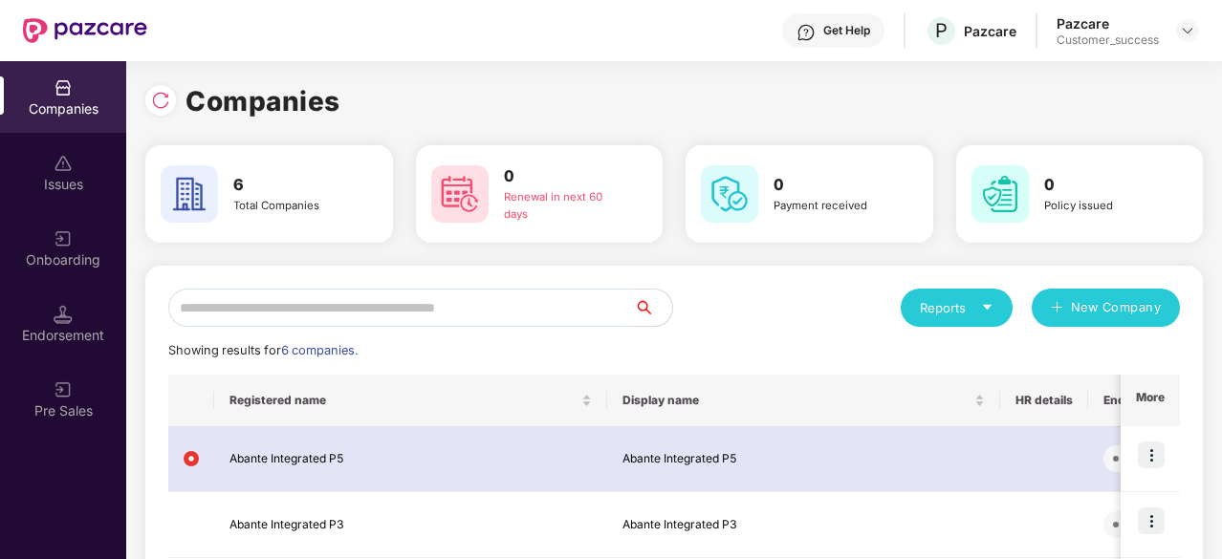
click at [381, 304] on input "text" at bounding box center [401, 308] width 466 height 38
click at [97, 257] on div "Onboarding" at bounding box center [63, 260] width 126 height 19
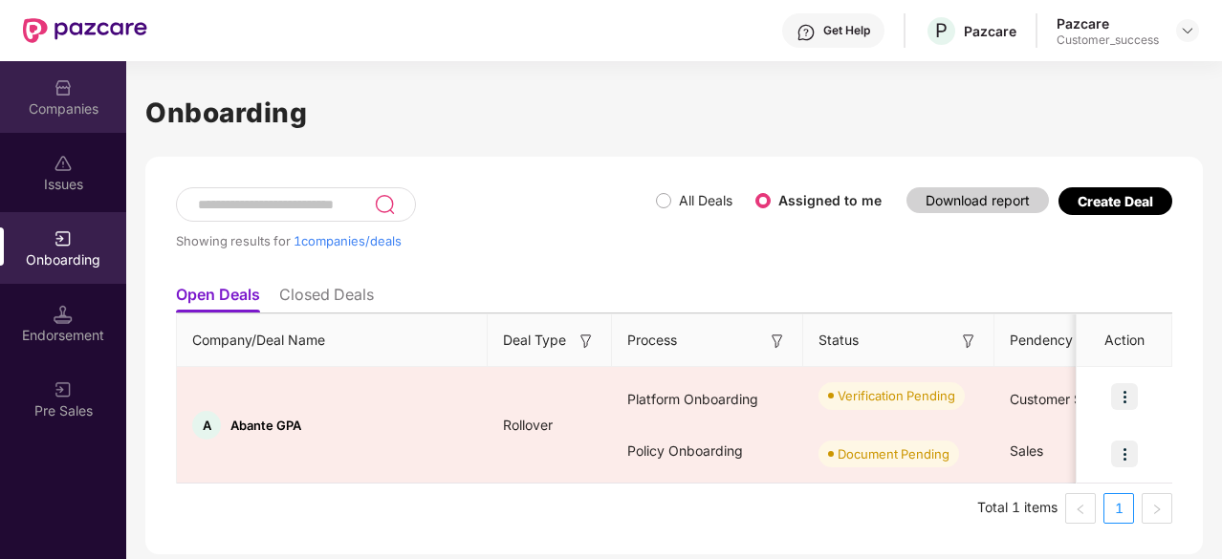
click at [98, 93] on div "Companies" at bounding box center [63, 97] width 126 height 72
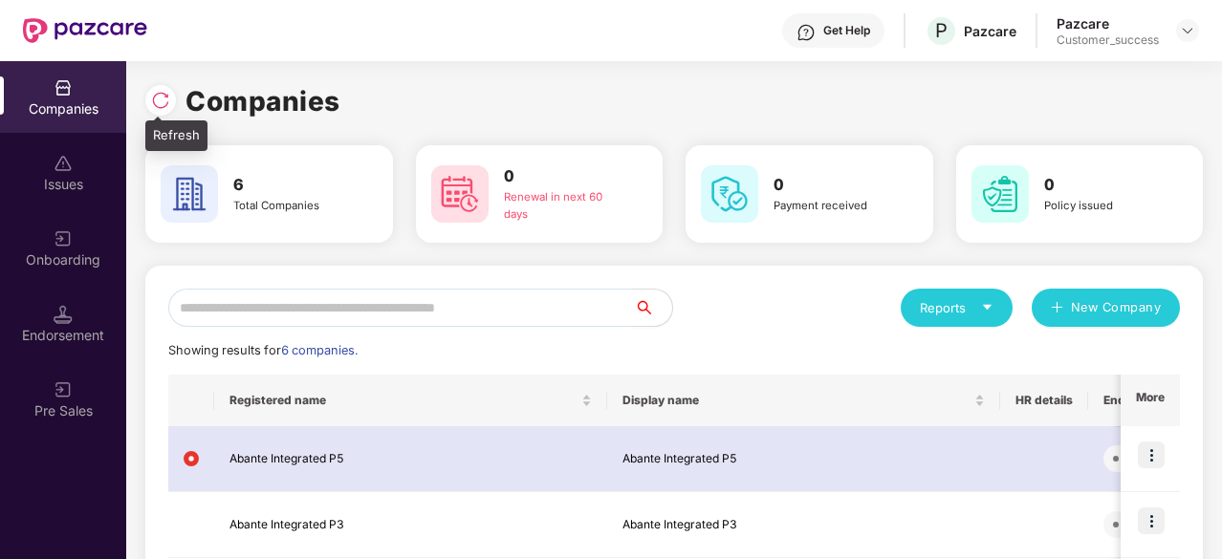
click at [168, 97] on img at bounding box center [160, 100] width 19 height 19
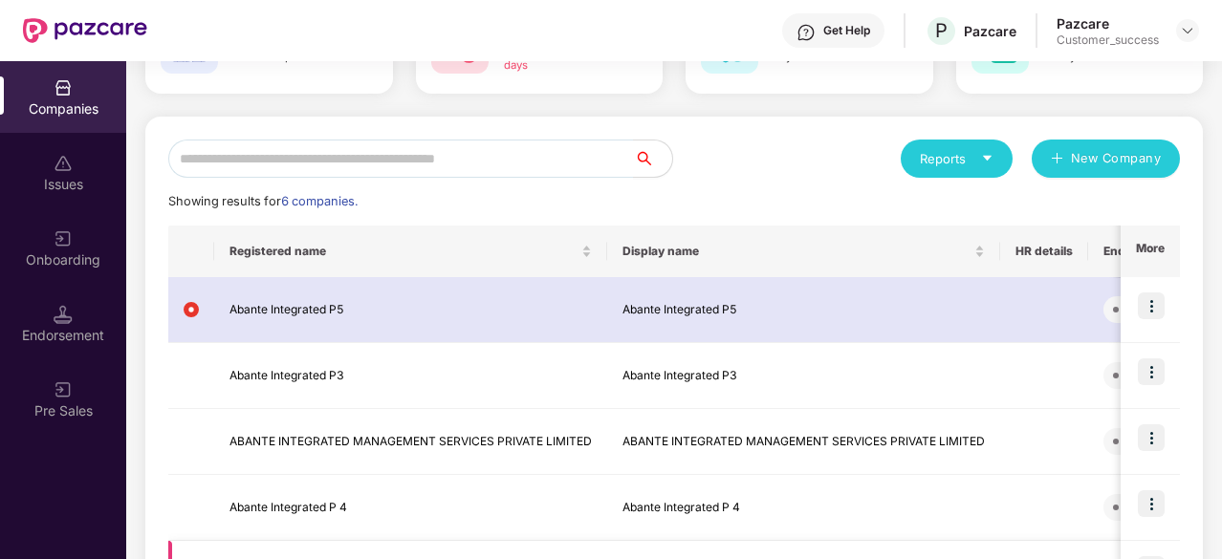
scroll to position [150, 0]
drag, startPoint x: 948, startPoint y: 357, endPoint x: 526, endPoint y: 218, distance: 443.9
click at [526, 218] on div "Reports New Company Showing results for 6 companies. Registered name Display na…" at bounding box center [674, 440] width 1012 height 602
click at [526, 209] on div "Showing results for 6 companies." at bounding box center [674, 200] width 1012 height 19
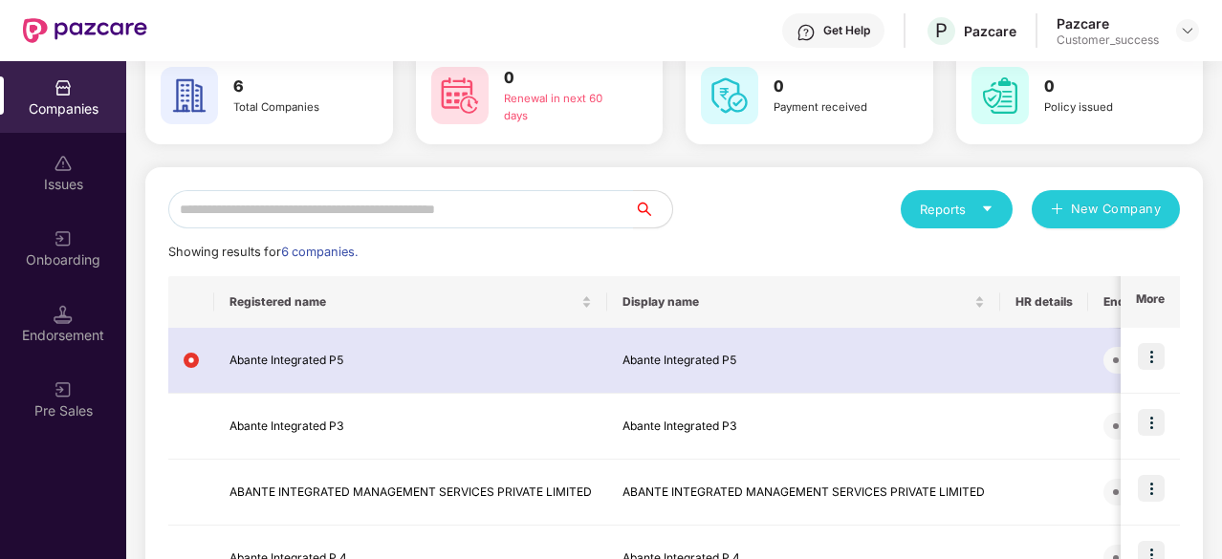
scroll to position [0, 0]
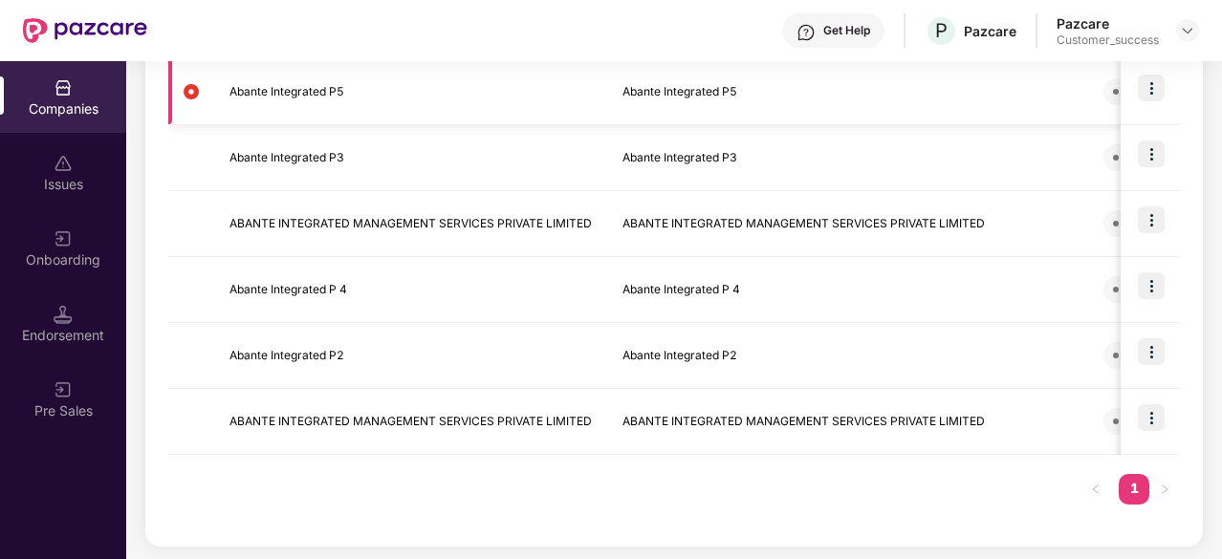
scroll to position [363, 0]
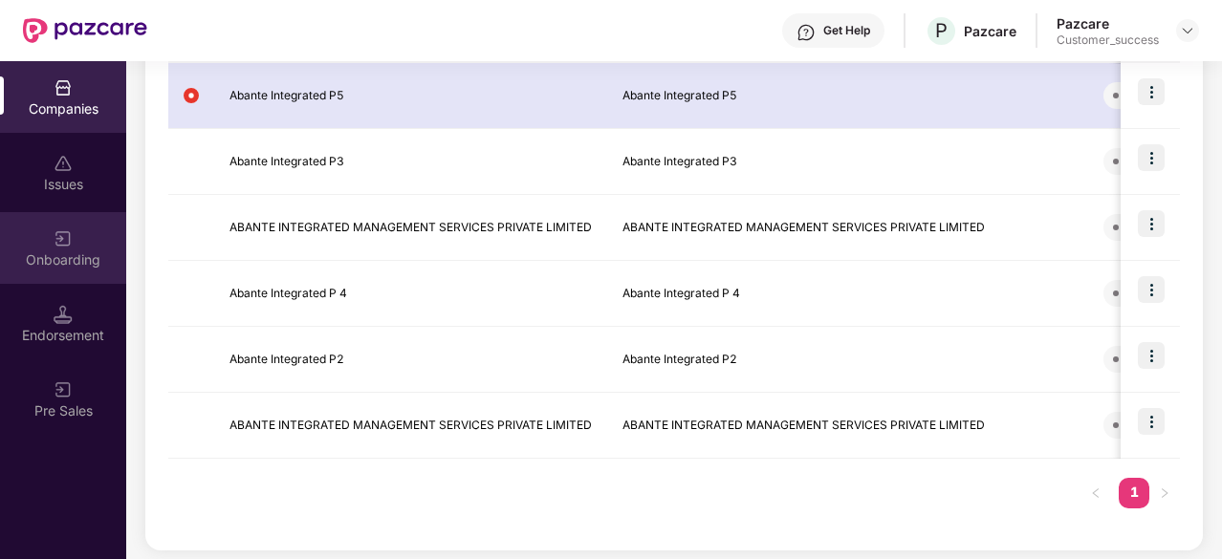
click at [57, 248] on img at bounding box center [63, 239] width 19 height 19
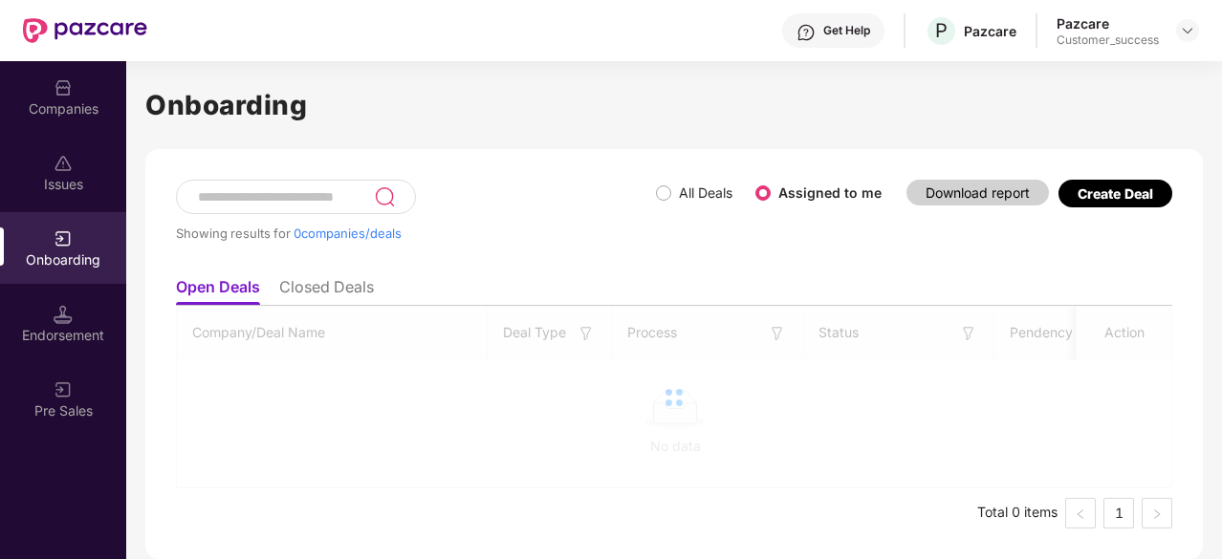
scroll to position [0, 0]
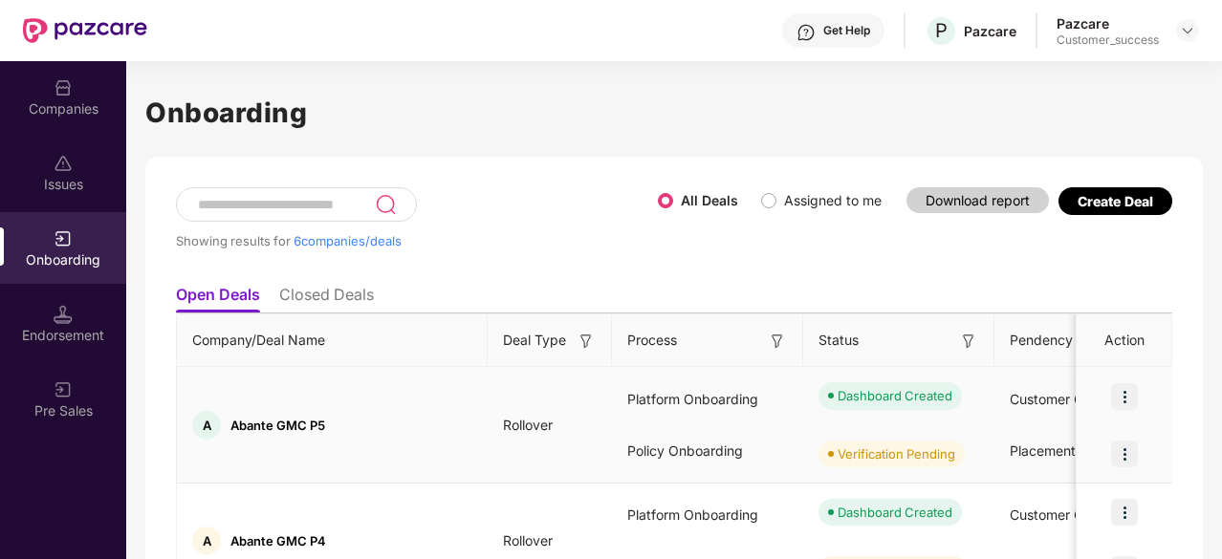
click at [1127, 393] on img at bounding box center [1124, 396] width 27 height 27
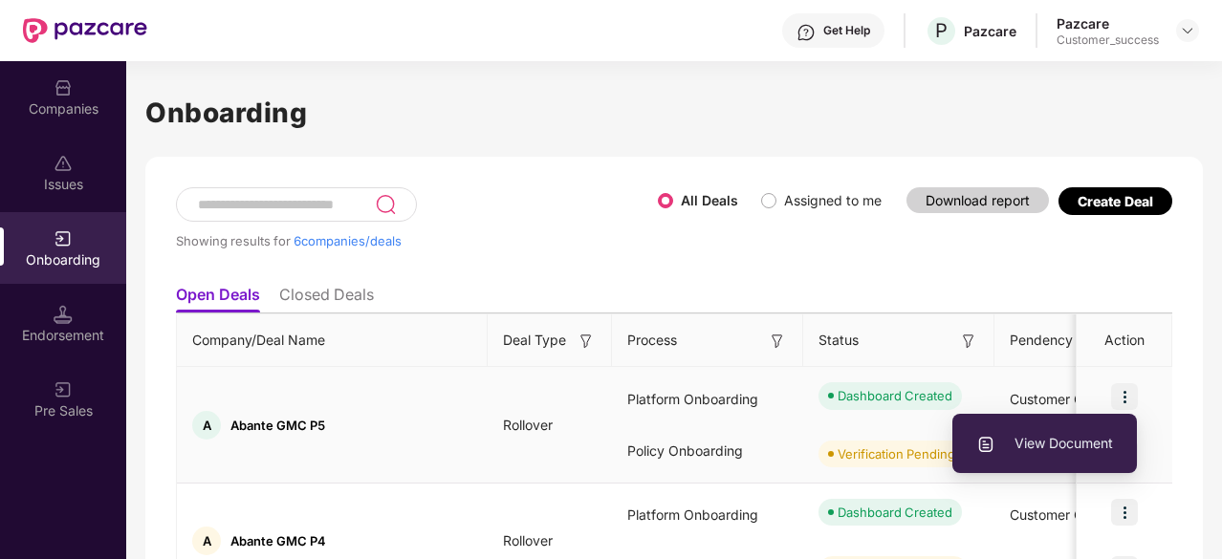
click at [1062, 456] on li "View Document" at bounding box center [1044, 444] width 185 height 40
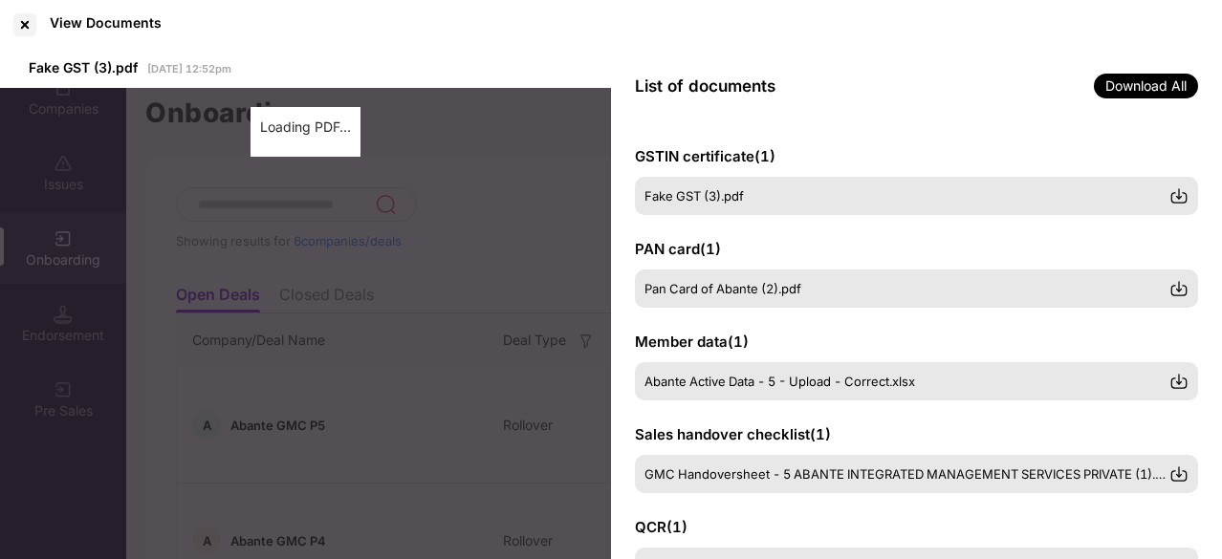
click at [916, 128] on div "GSTIN certificate ( 1 ) Fake GST (3).pdf PAN card ( 1 ) Pan Card of Abante (2).…" at bounding box center [916, 341] width 611 height 439
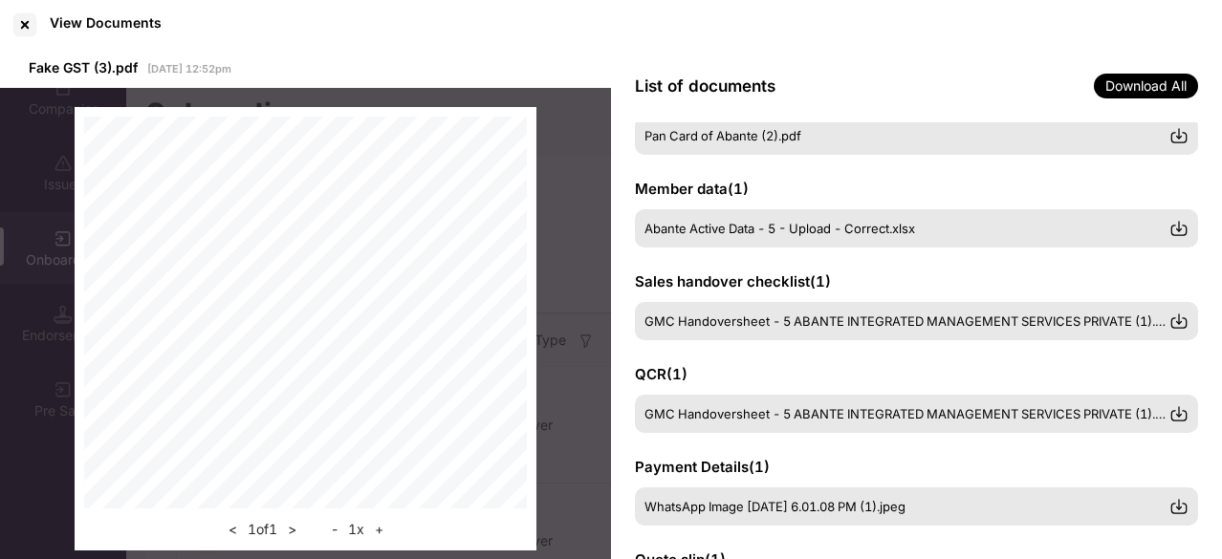
scroll to position [152, 0]
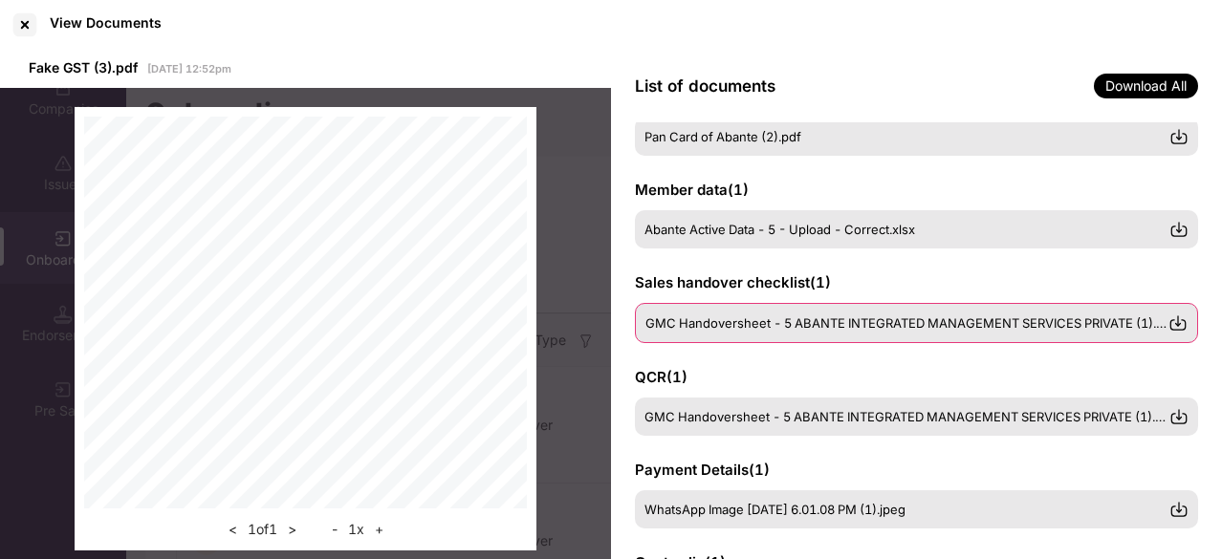
click at [1178, 324] on img at bounding box center [1178, 323] width 19 height 19
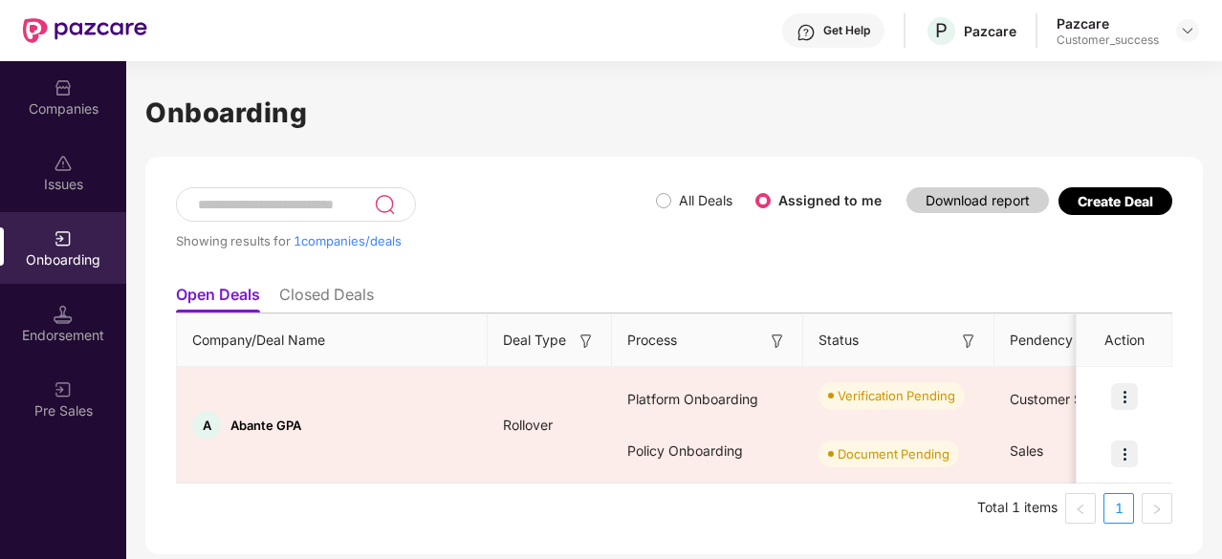
click at [57, 107] on div "Companies" at bounding box center [63, 108] width 126 height 19
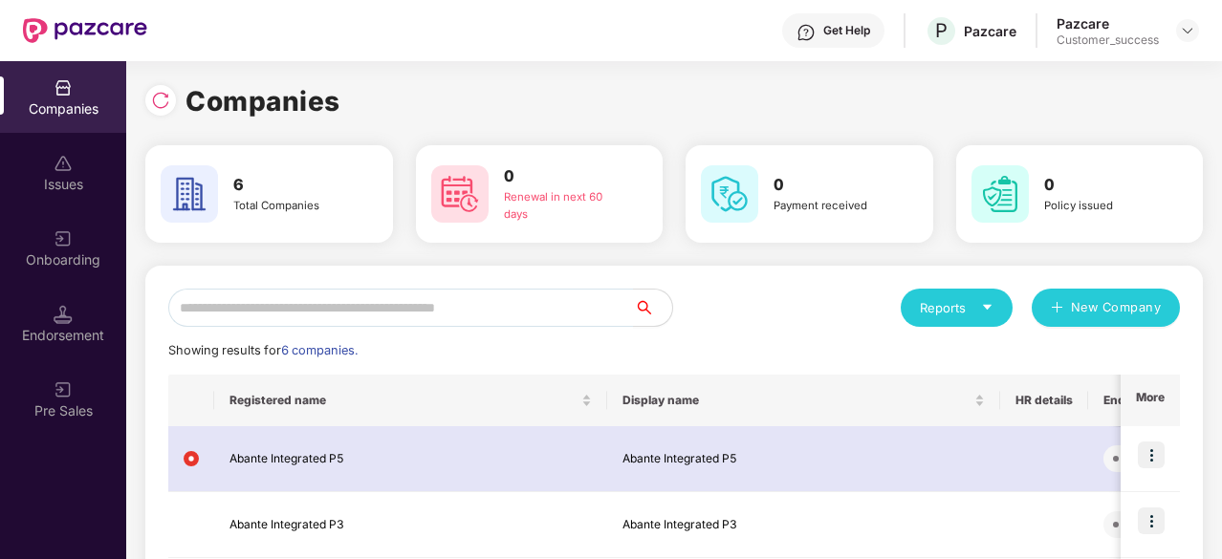
click at [630, 99] on div "Companies" at bounding box center [674, 101] width 1058 height 42
click at [73, 276] on div "Onboarding" at bounding box center [63, 248] width 126 height 72
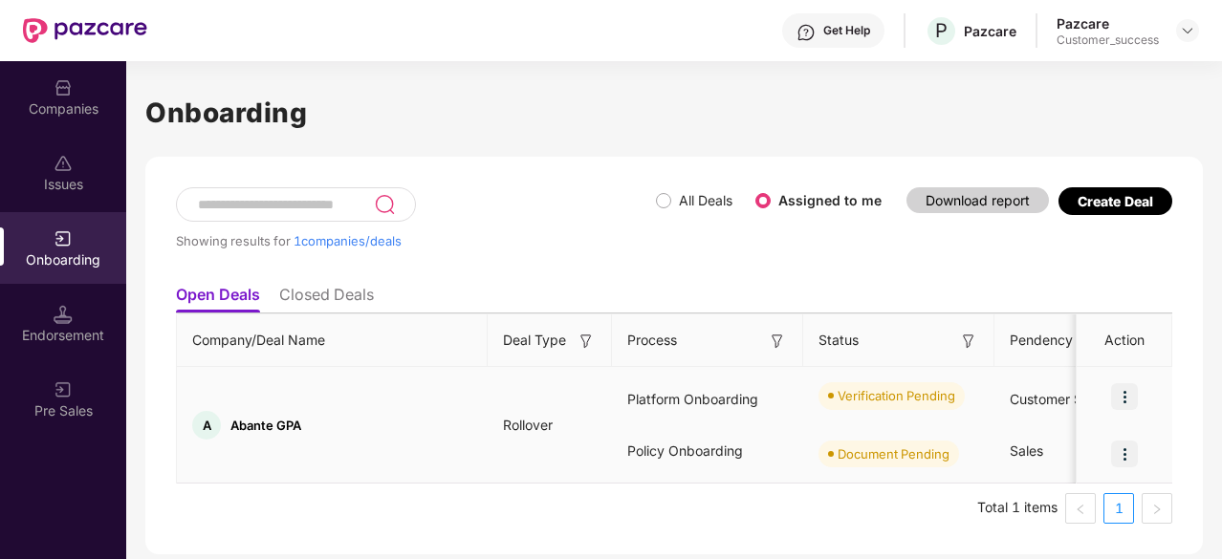
click at [1127, 393] on img at bounding box center [1124, 396] width 27 height 27
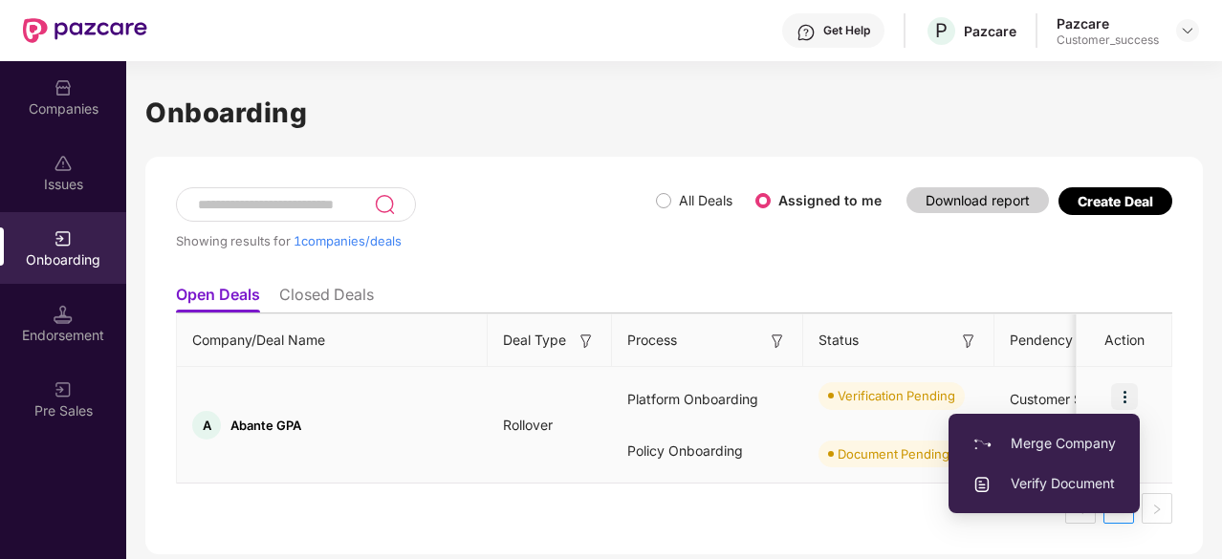
click at [1027, 492] on span "Verify Document" at bounding box center [1044, 483] width 143 height 21
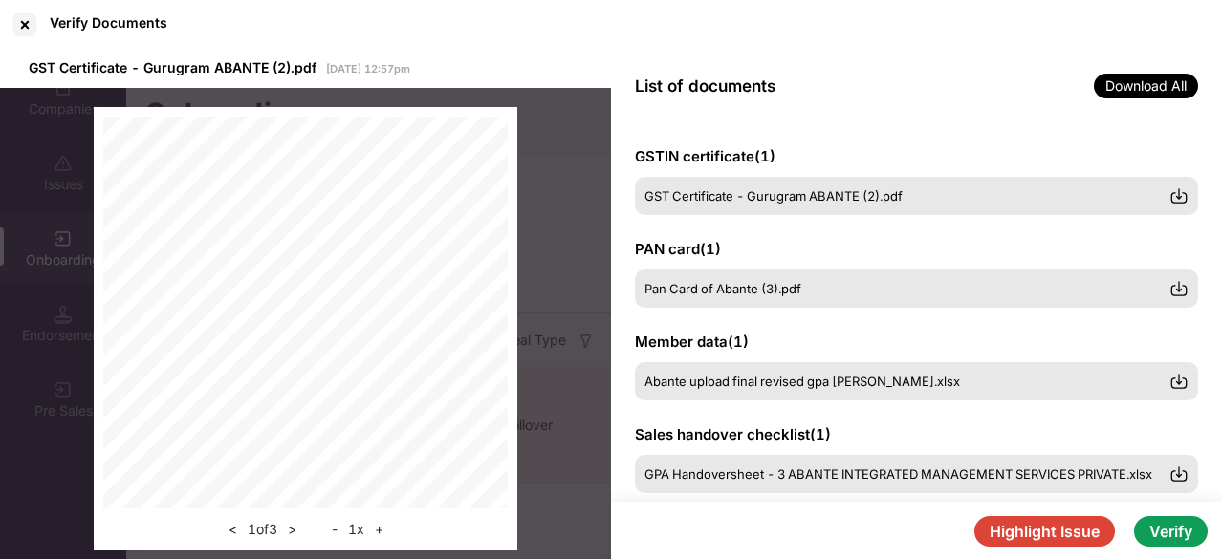
click at [1212, 229] on div "GSTIN certificate ( 1 ) GST Certificate - Gurugram ABANTE (2).pdf PAN card ( 1 …" at bounding box center [916, 312] width 611 height 380
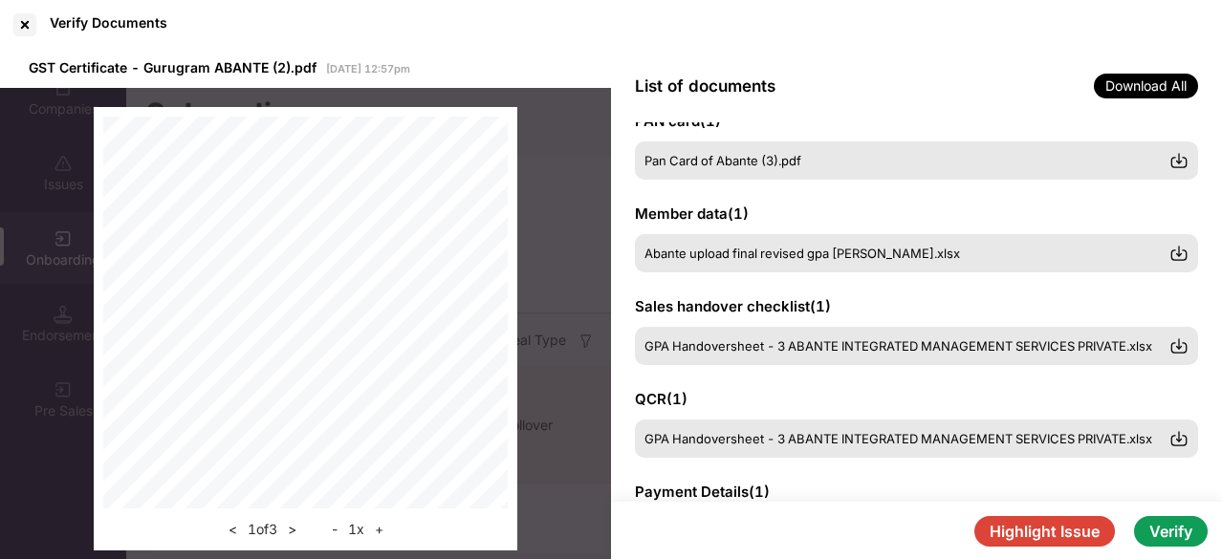
scroll to position [153, 0]
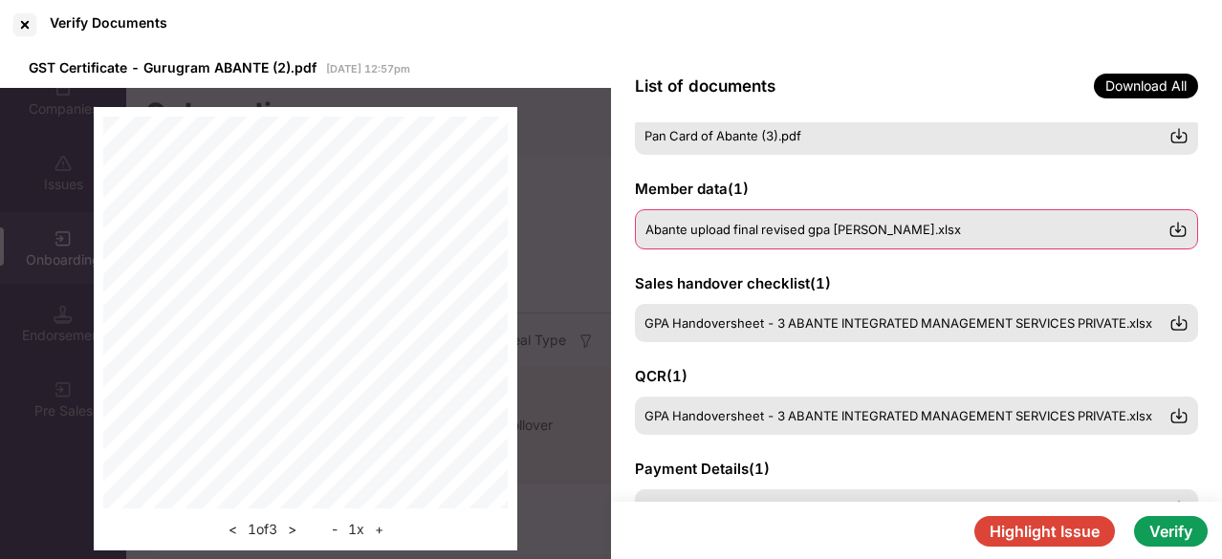
click at [1176, 230] on img at bounding box center [1178, 229] width 19 height 19
